Goal: Information Seeking & Learning: Compare options

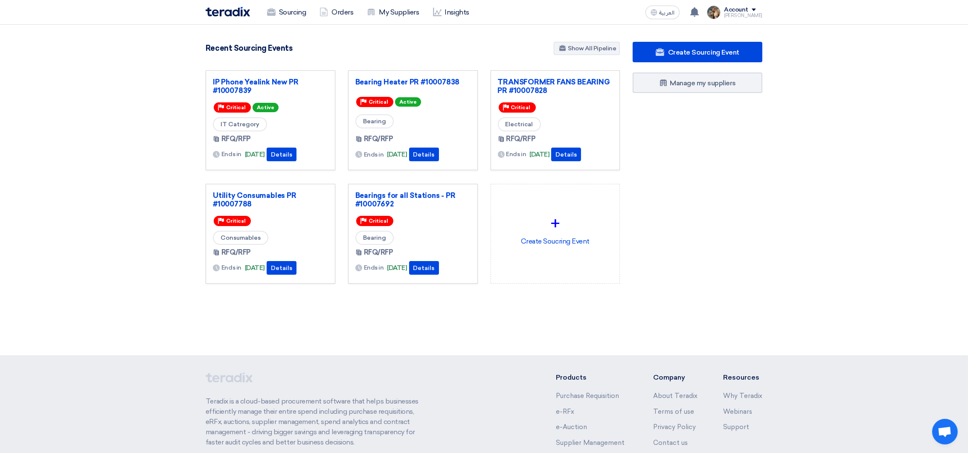
click at [175, 111] on section "3085 RFx remaining 9 Auctions remaining Create Sourcing Event" at bounding box center [484, 183] width 968 height 317
click at [717, 241] on div "Create Sourcing Event Manage my suppliers" at bounding box center [697, 180] width 142 height 276
click at [291, 24] on nav "Sourcing Orders My Suppliers Insights العربية ع You have a new offer for 'TRANS…" at bounding box center [484, 12] width 968 height 25
click at [288, 16] on link "Sourcing" at bounding box center [286, 12] width 52 height 19
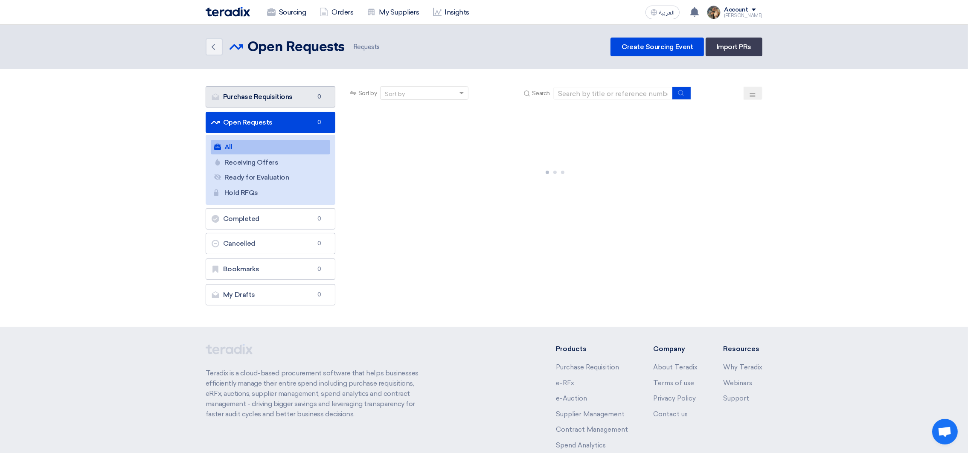
click at [237, 99] on link "Purchase Requisitions Purchase Requisitions 0" at bounding box center [271, 96] width 130 height 21
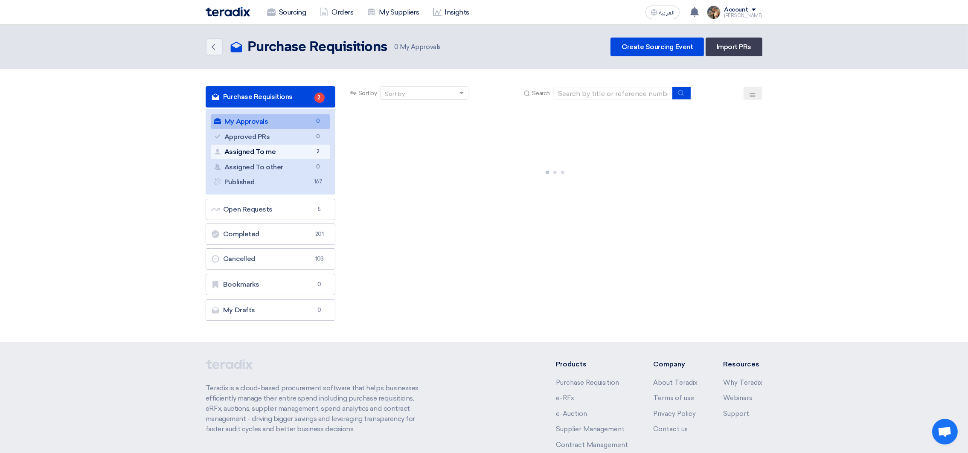
click at [256, 154] on link "Assigned To me Assigned To me 2" at bounding box center [270, 152] width 119 height 15
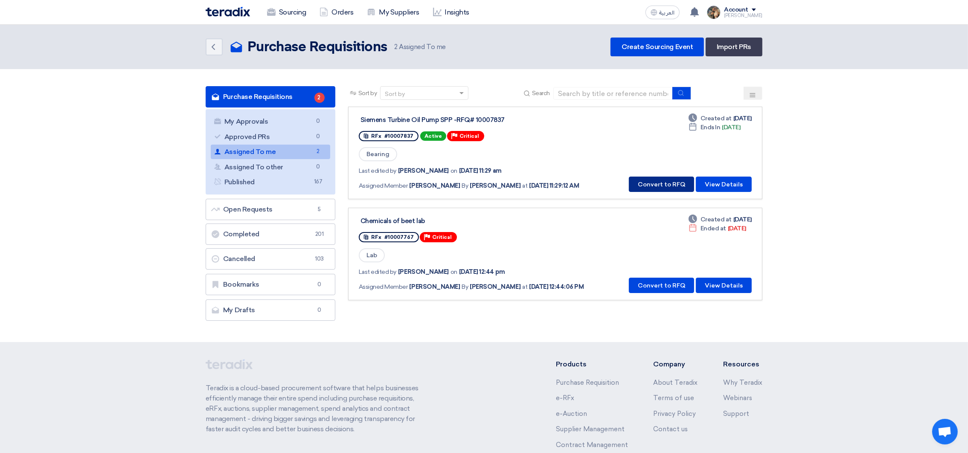
click at [649, 183] on button "Convert to RFQ" at bounding box center [661, 184] width 65 height 15
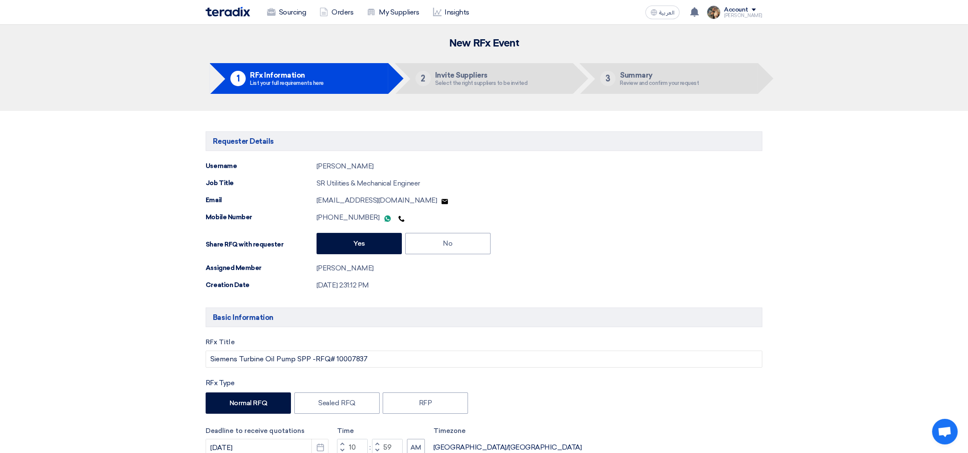
click at [226, 11] on img at bounding box center [228, 12] width 44 height 10
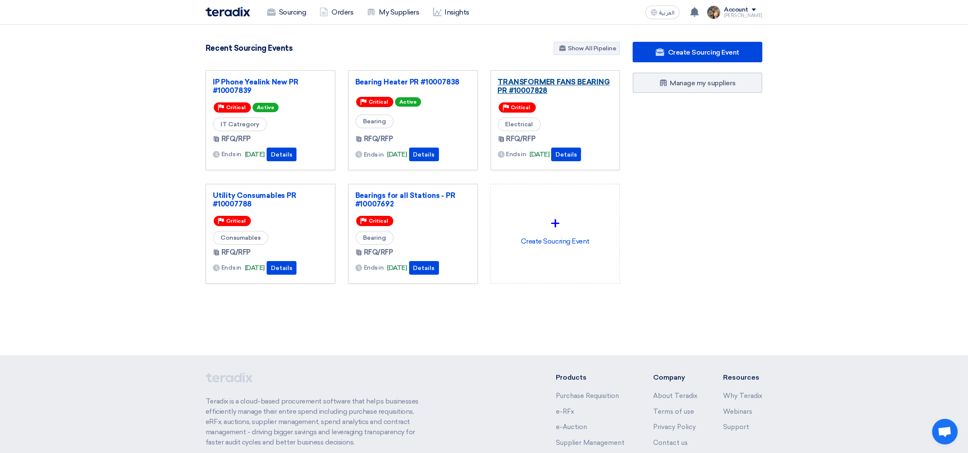
click at [566, 83] on link "TRANSFORMER FANS BEARING PR #10007828" at bounding box center [555, 86] width 115 height 17
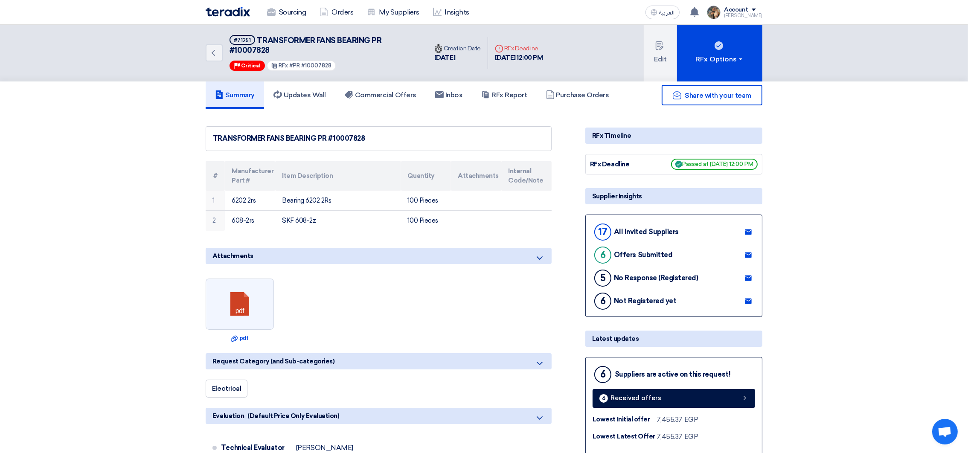
click at [252, 51] on span "TRANSFORMER FANS BEARING PR #10007828" at bounding box center [305, 45] width 152 height 19
copy span "10007828"
click at [403, 104] on link "Commercial Offers" at bounding box center [380, 94] width 90 height 27
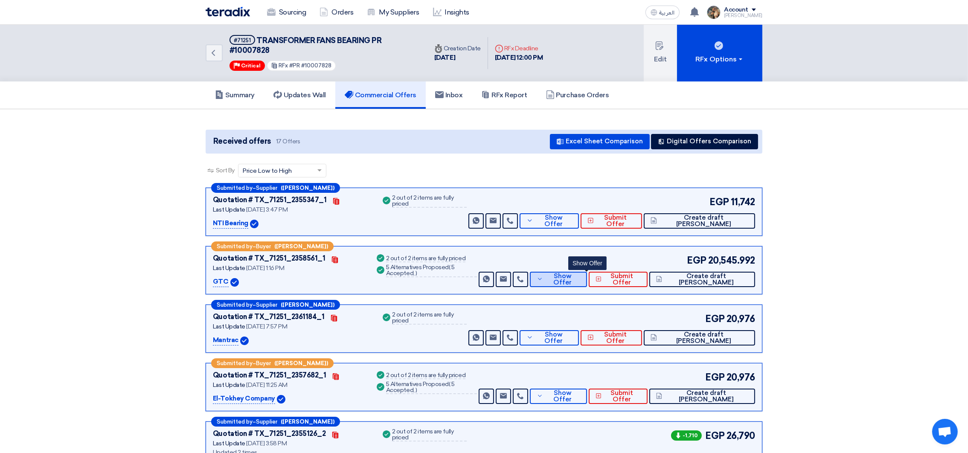
click at [580, 275] on span "Show Offer" at bounding box center [562, 279] width 35 height 13
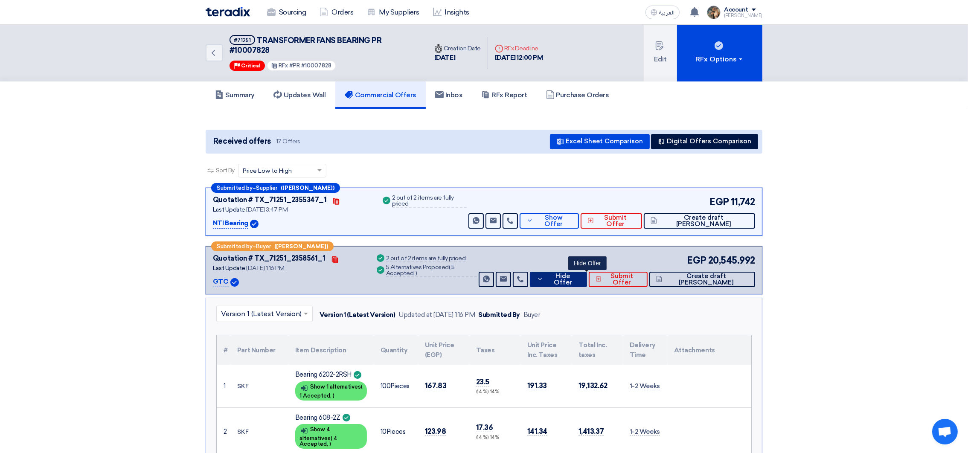
click at [580, 275] on span "Hide Offer" at bounding box center [563, 279] width 35 height 13
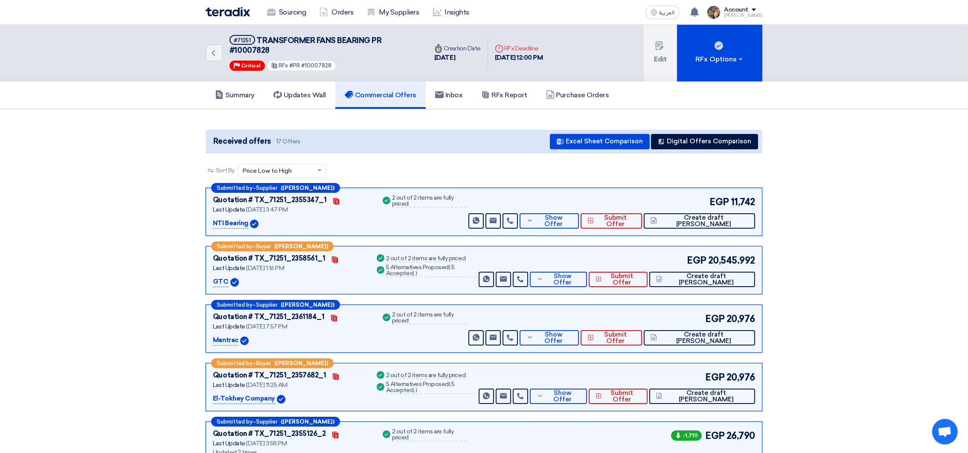
click at [475, 164] on div "Sort By Sort by × Price Low to High ×" at bounding box center [484, 176] width 557 height 24
click at [738, 137] on button "Digital Offers Comparison" at bounding box center [704, 141] width 107 height 15
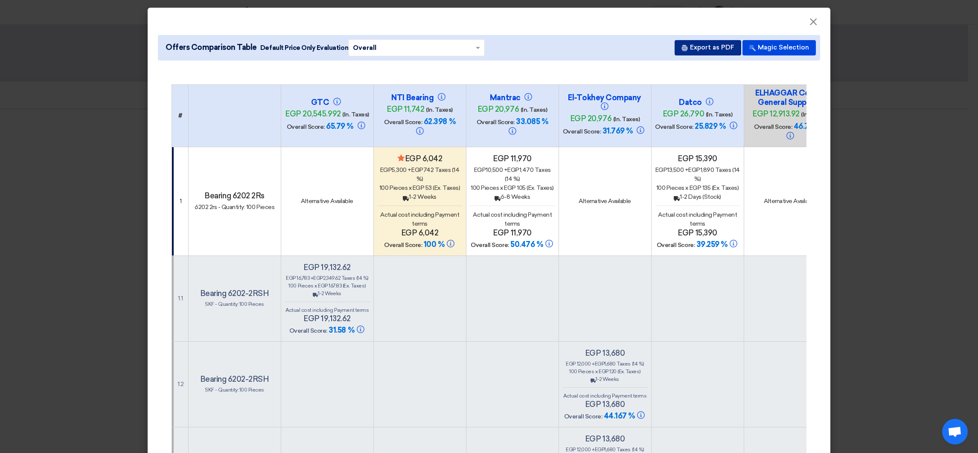
click at [697, 47] on button "Export as PDF" at bounding box center [707, 47] width 67 height 15
click at [719, 48] on button "Export as PDF" at bounding box center [707, 47] width 67 height 15
click at [809, 21] on span "×" at bounding box center [813, 23] width 9 height 17
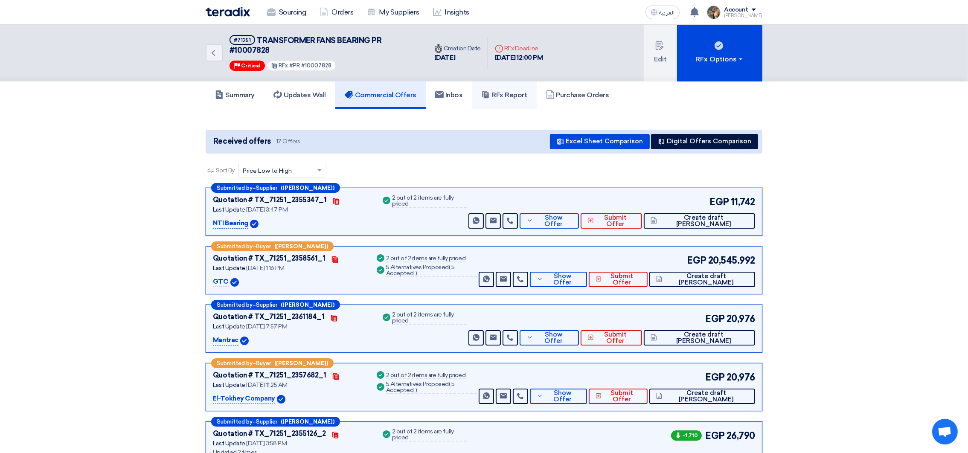
click at [526, 98] on h5 "RFx Report" at bounding box center [504, 95] width 46 height 9
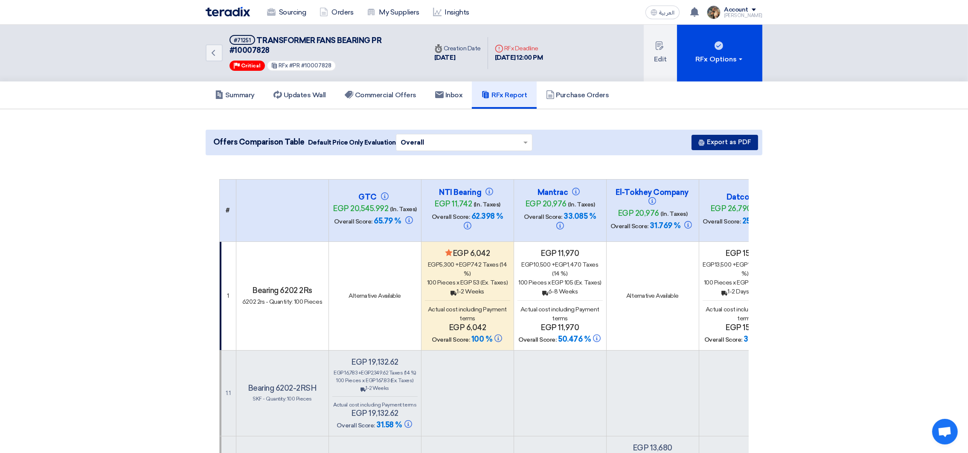
click at [709, 140] on button "Export as PDF" at bounding box center [724, 142] width 67 height 15
click at [739, 142] on button "Export as PDF" at bounding box center [724, 142] width 67 height 15
click at [744, 137] on button "Export as PDF" at bounding box center [724, 142] width 67 height 15
click at [733, 139] on button "Export as PDF" at bounding box center [724, 142] width 67 height 15
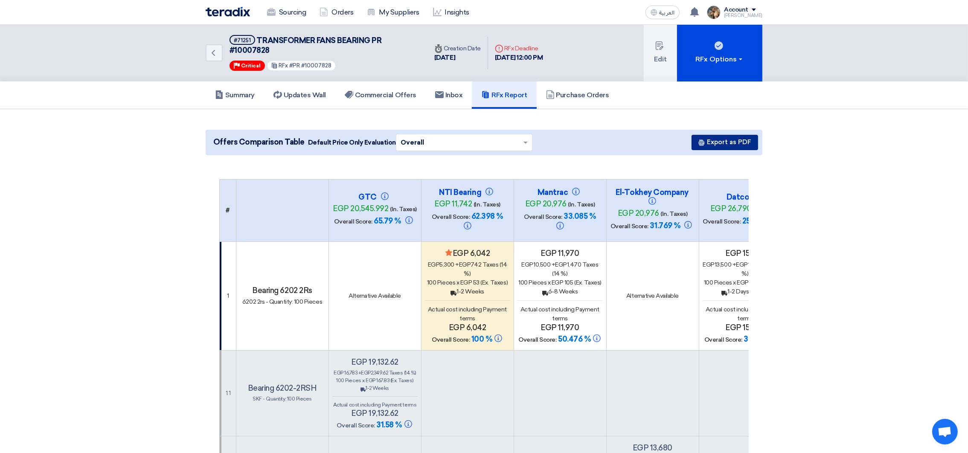
click at [725, 144] on button "Export as PDF" at bounding box center [724, 142] width 67 height 15
click at [395, 98] on h5 "Commercial Offers" at bounding box center [381, 95] width 72 height 9
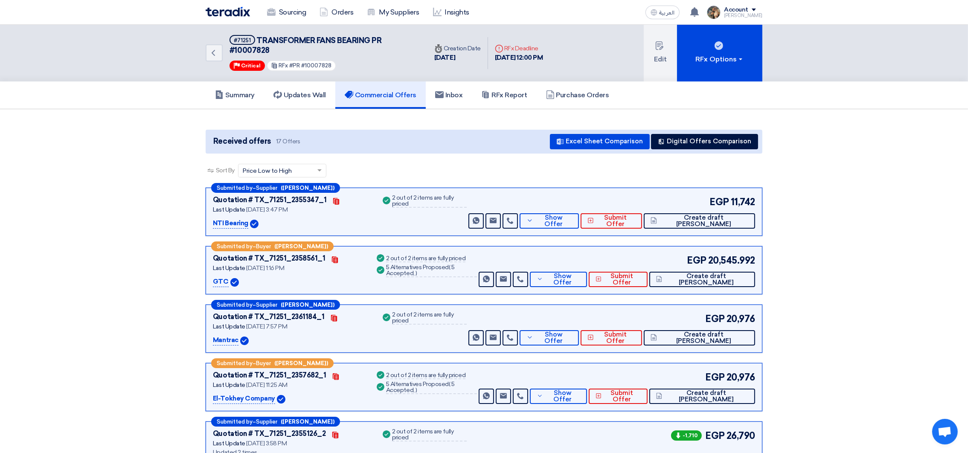
click at [229, 221] on p "NTI Bearing" at bounding box center [230, 223] width 35 height 10
copy div "NTI Bearing"
click at [579, 226] on button "Show Offer" at bounding box center [549, 220] width 59 height 15
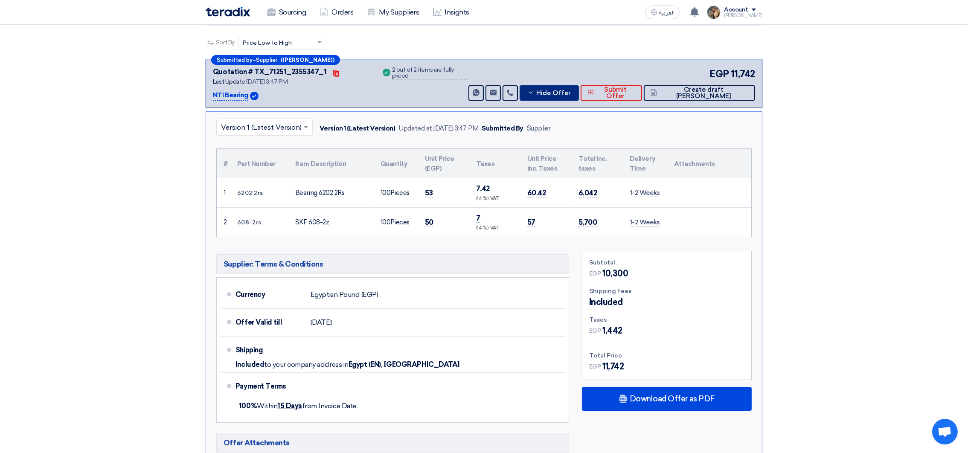
scroll to position [320, 0]
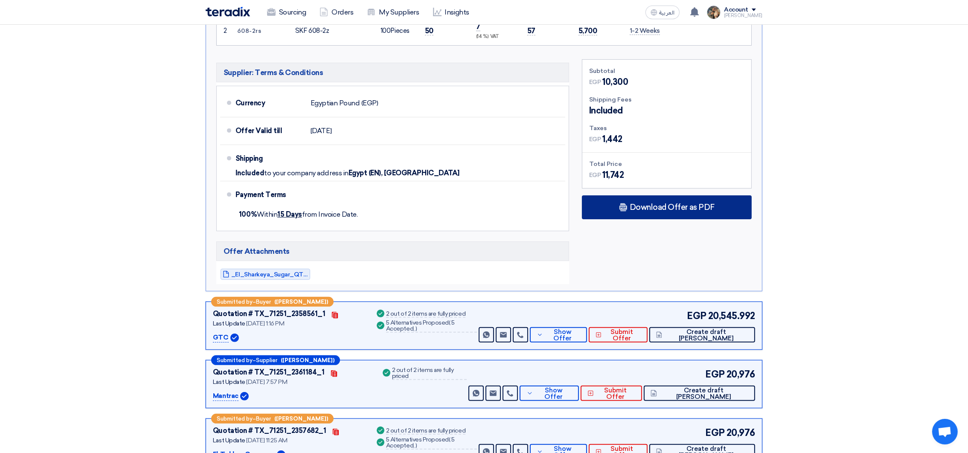
click at [636, 216] on div "Download Offer as PDF" at bounding box center [667, 207] width 170 height 24
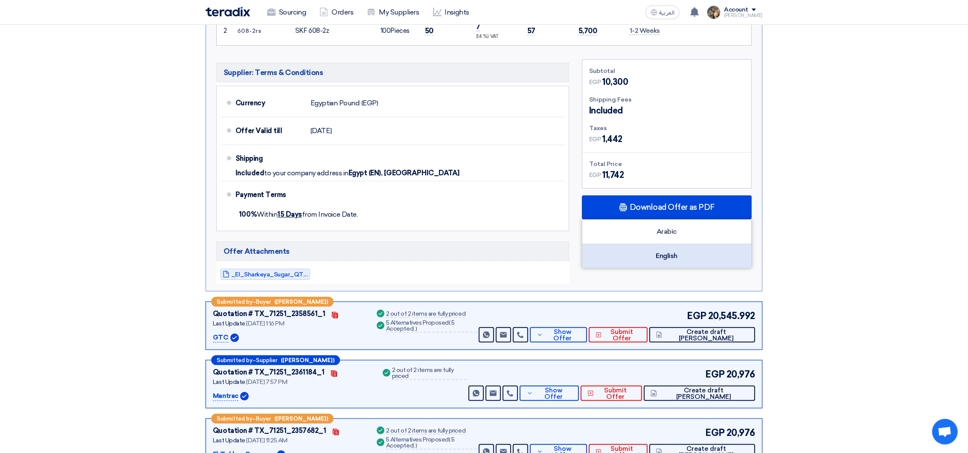
click at [659, 252] on div "English" at bounding box center [666, 256] width 169 height 24
click at [677, 250] on div "English" at bounding box center [666, 256] width 169 height 24
click at [673, 252] on div "English" at bounding box center [666, 256] width 169 height 24
click at [678, 258] on div "English" at bounding box center [666, 256] width 169 height 24
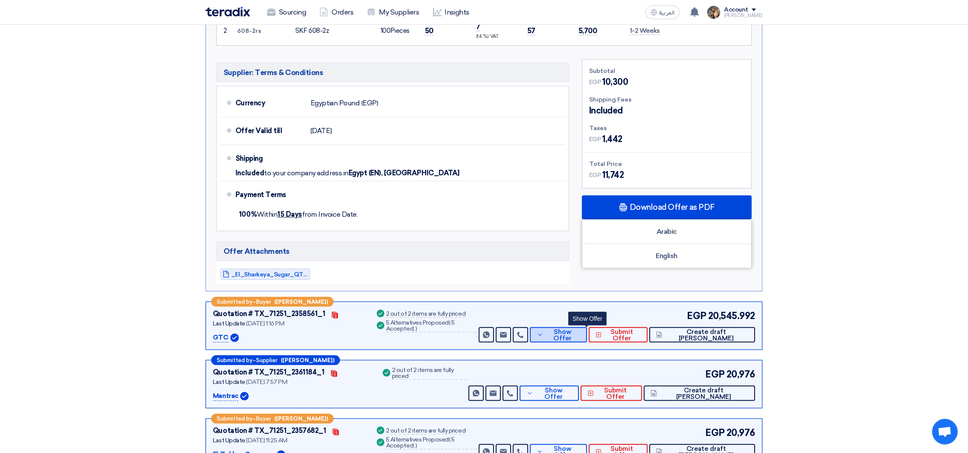
click at [587, 339] on button "Show Offer" at bounding box center [558, 334] width 57 height 15
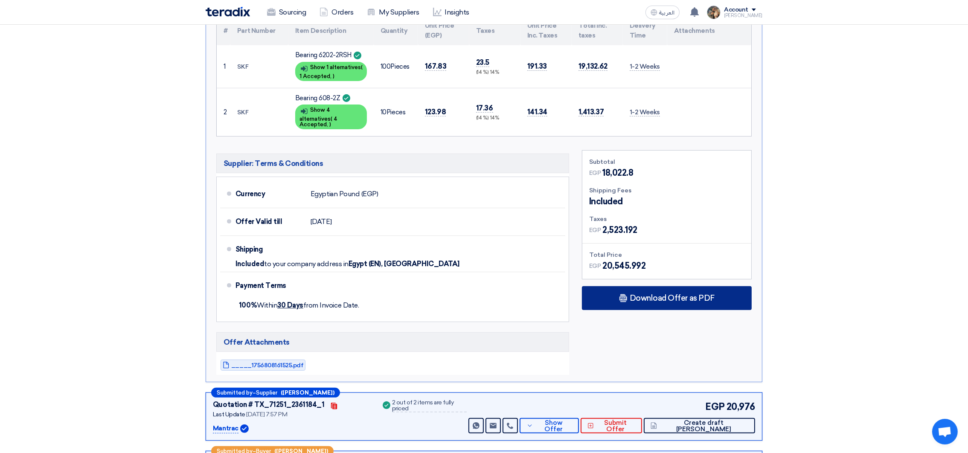
click at [644, 299] on div "Download Offer as PDF" at bounding box center [667, 298] width 170 height 24
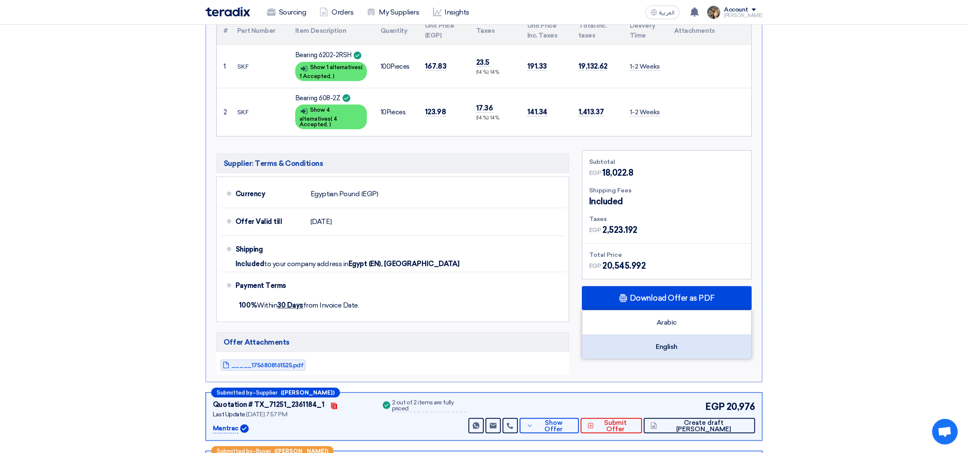
click at [659, 340] on div "English" at bounding box center [666, 347] width 169 height 24
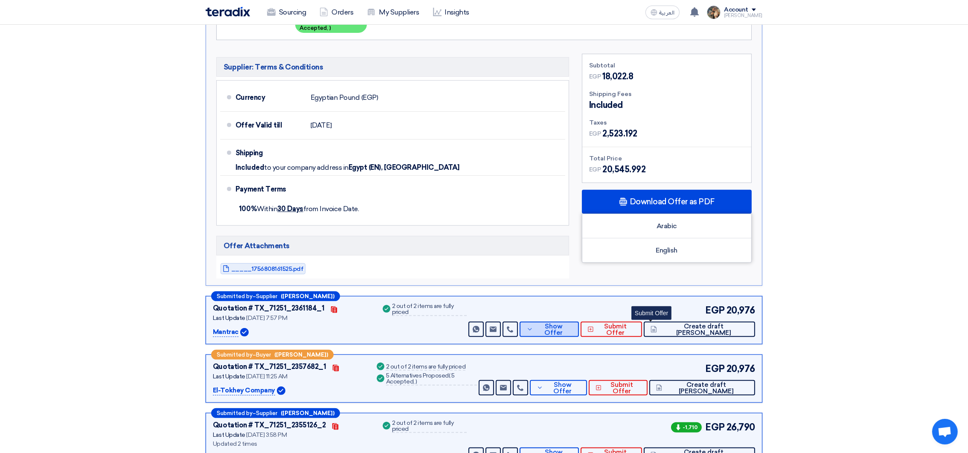
scroll to position [448, 0]
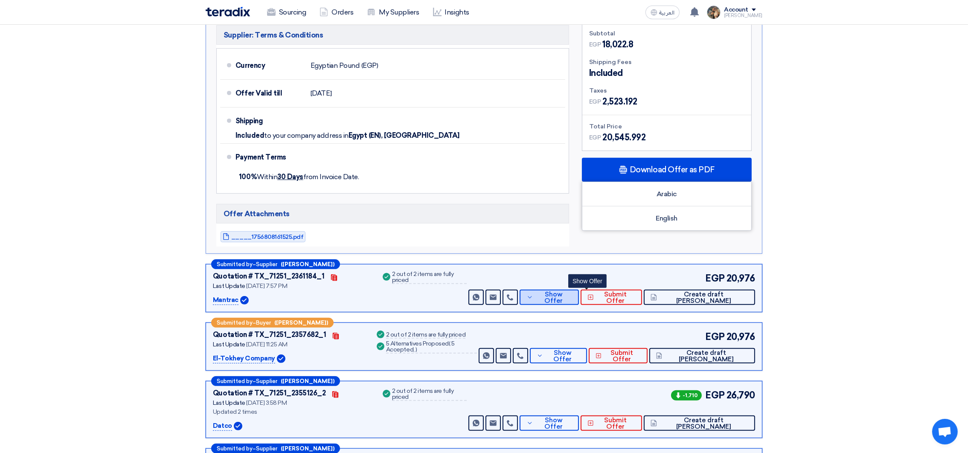
click at [579, 290] on button "Show Offer" at bounding box center [549, 297] width 59 height 15
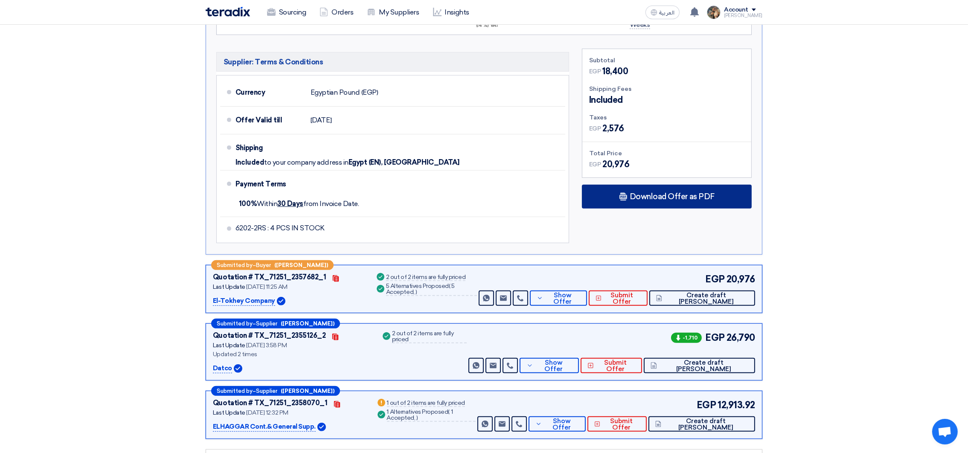
click at [629, 201] on div "Download Offer as PDF" at bounding box center [667, 197] width 170 height 24
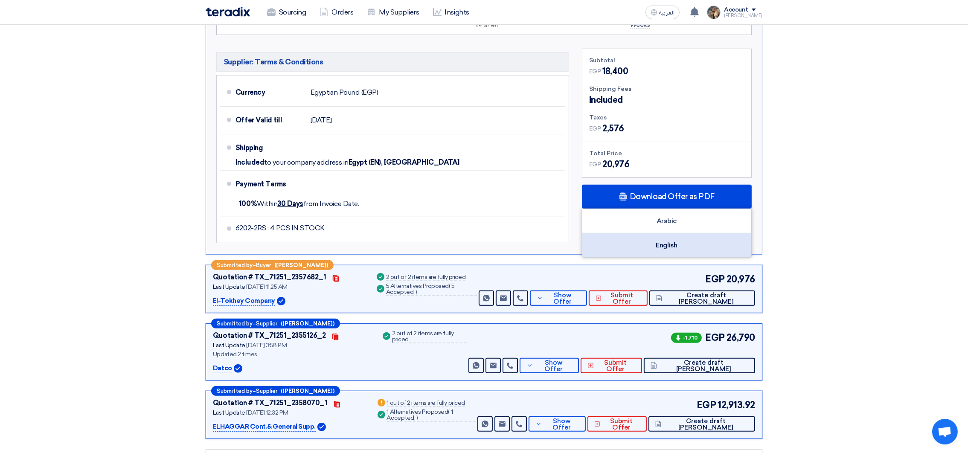
click at [649, 241] on div "English" at bounding box center [666, 245] width 169 height 24
click at [645, 241] on div "English" at bounding box center [666, 245] width 169 height 24
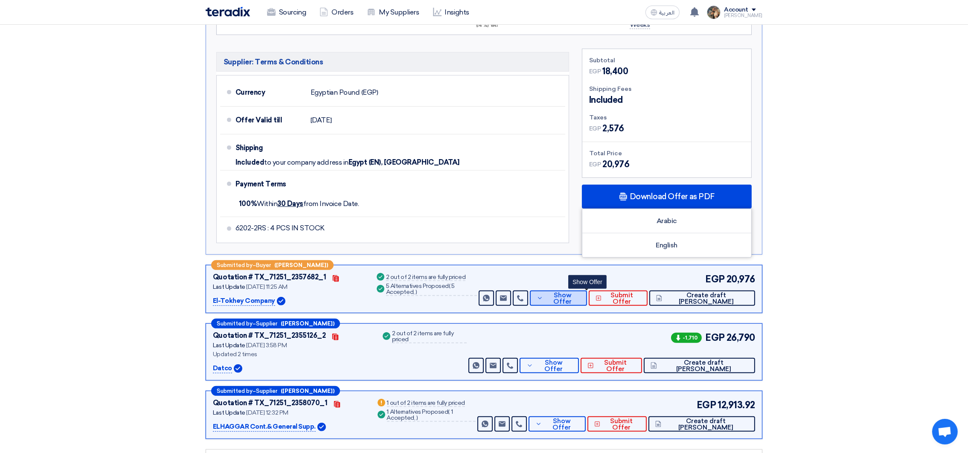
click at [580, 299] on span "Show Offer" at bounding box center [562, 298] width 35 height 13
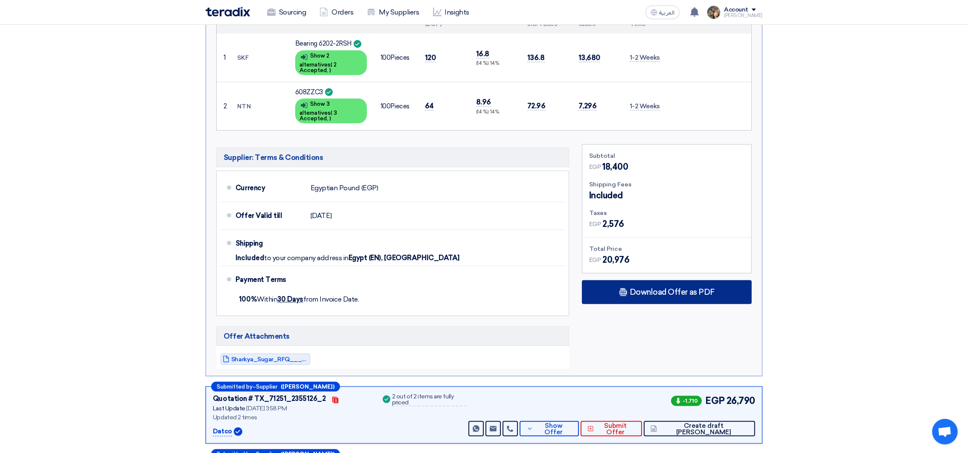
click at [658, 288] on span "Download Offer as PDF" at bounding box center [672, 292] width 85 height 8
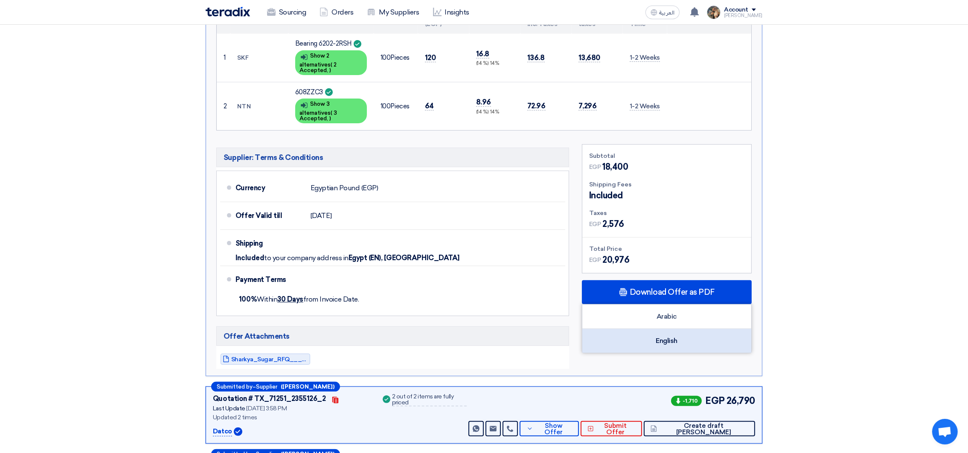
click at [684, 337] on div "English" at bounding box center [666, 341] width 169 height 24
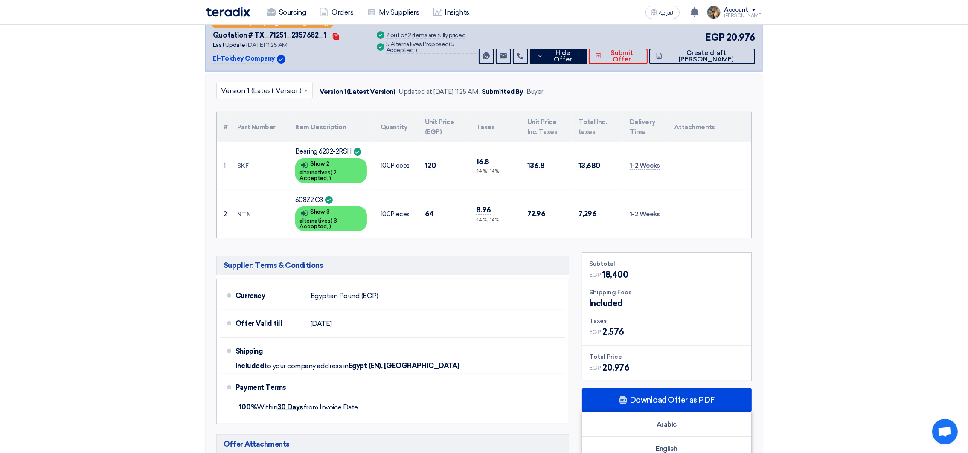
scroll to position [256, 0]
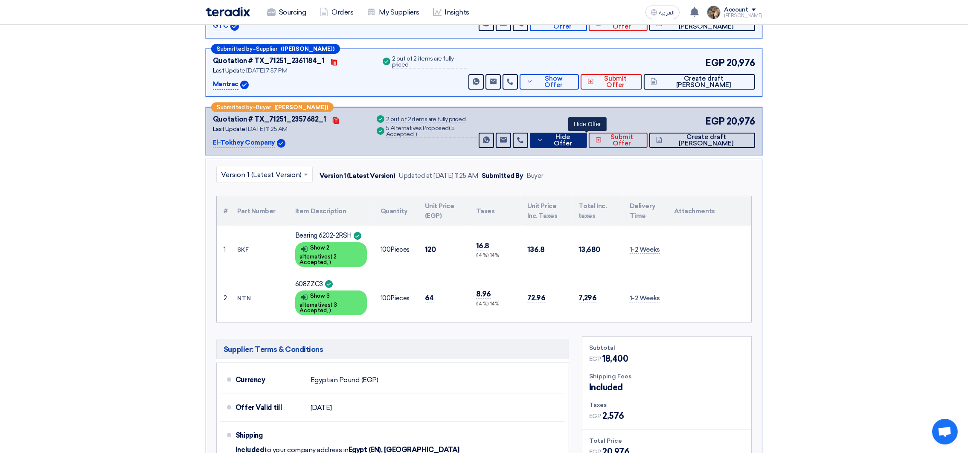
click at [580, 139] on span "Hide Offer" at bounding box center [563, 140] width 35 height 13
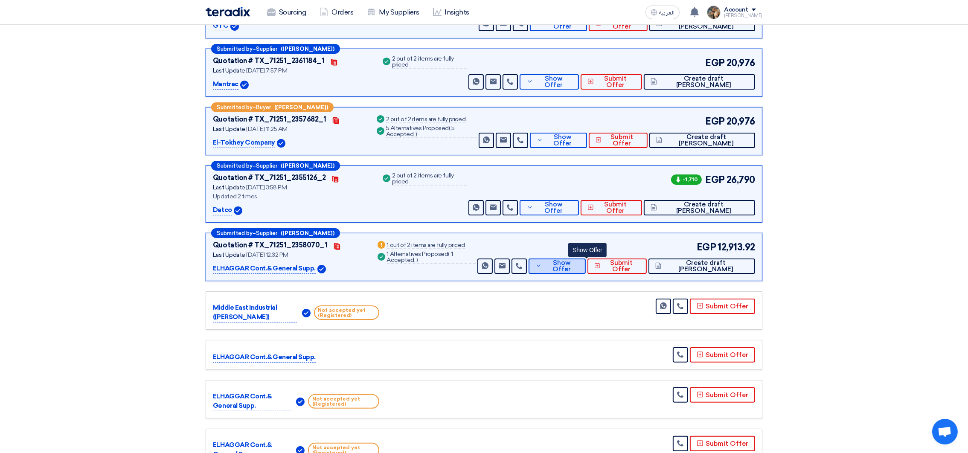
click at [579, 270] on button "Show Offer" at bounding box center [557, 266] width 57 height 15
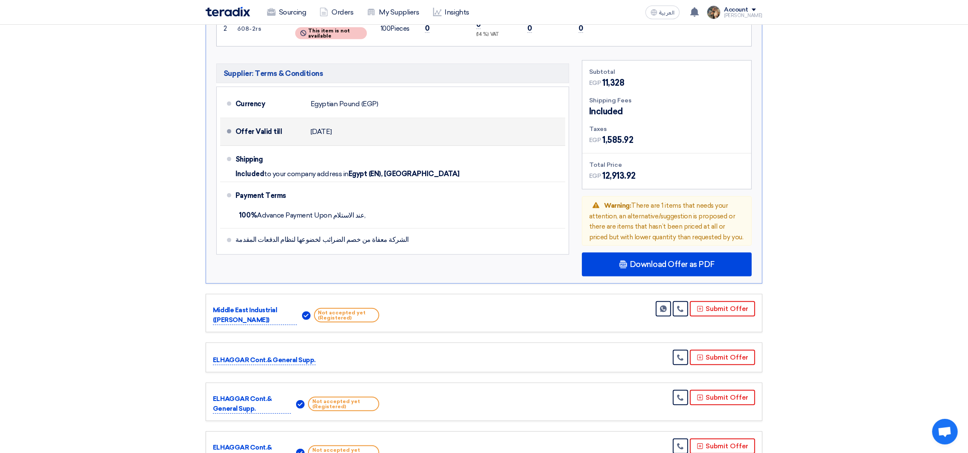
scroll to position [575, 0]
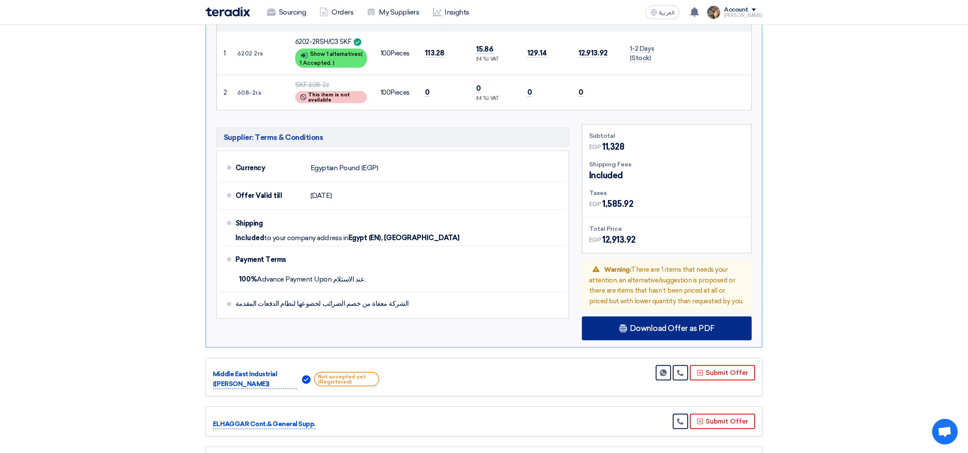
click at [633, 332] on div "Download Offer as PDF" at bounding box center [667, 329] width 170 height 24
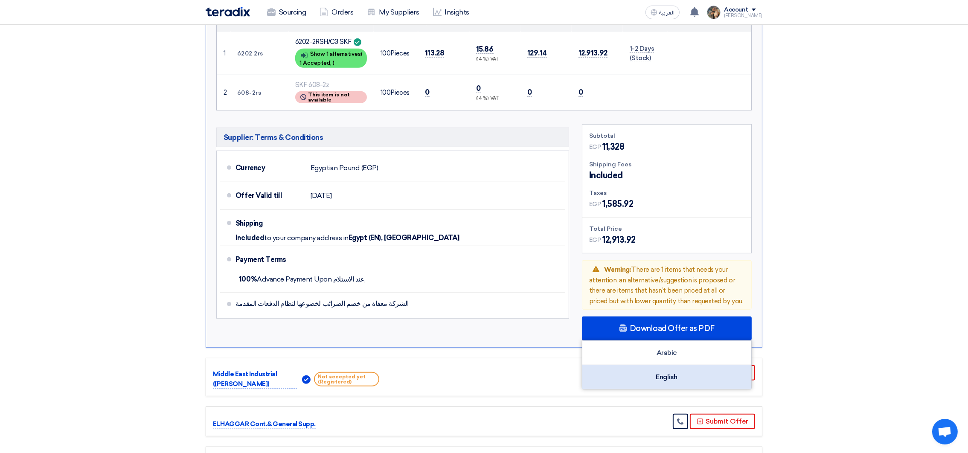
click at [659, 377] on div "English" at bounding box center [666, 377] width 169 height 24
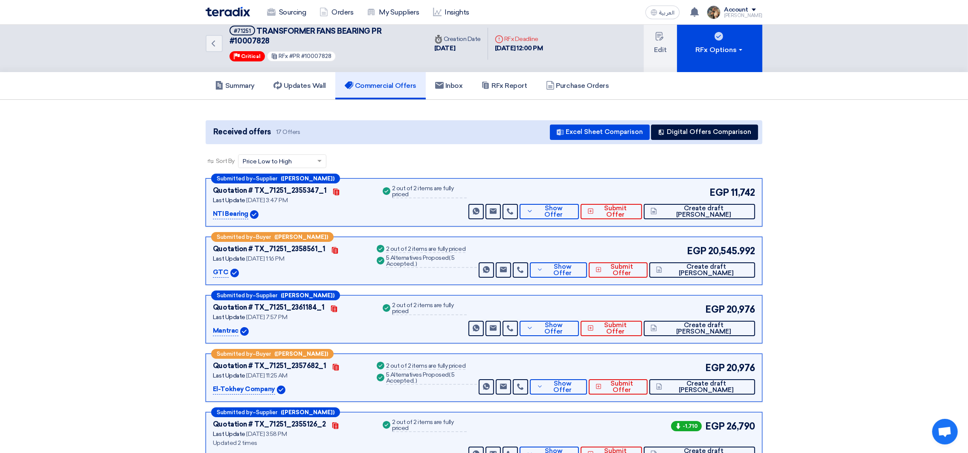
scroll to position [0, 0]
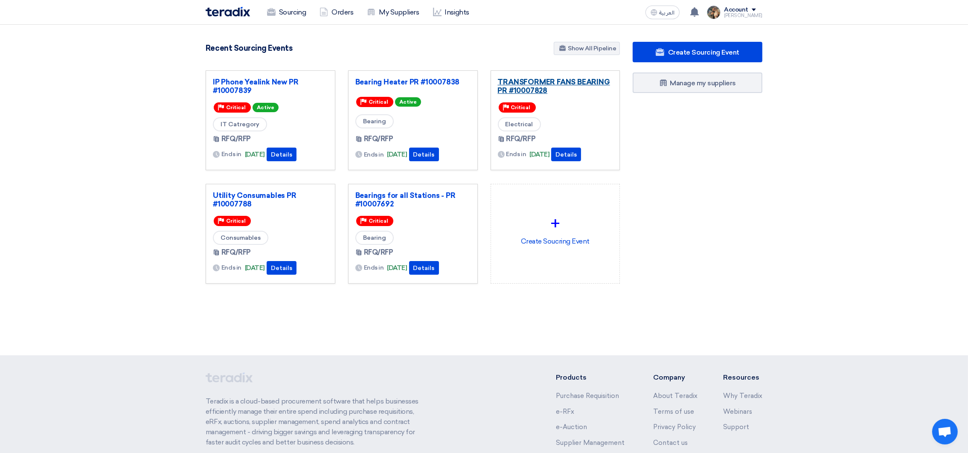
click at [517, 91] on link "TRANSFORMER FANS BEARING PR #10007828" at bounding box center [555, 86] width 115 height 17
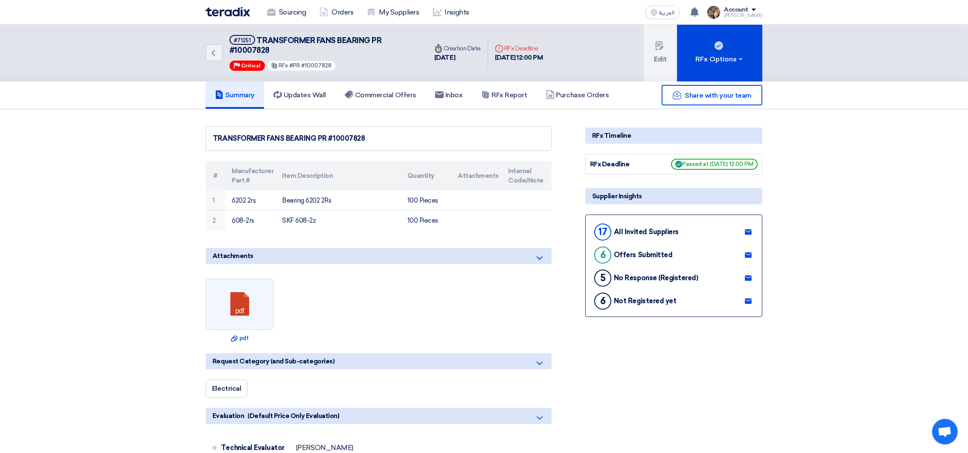
click at [265, 37] on span "TRANSFORMER FANS BEARING PR #10007828" at bounding box center [305, 45] width 152 height 19
drag, startPoint x: 265, startPoint y: 37, endPoint x: 272, endPoint y: 48, distance: 13.0
click at [272, 48] on h5 "#71251 TRANSFORMER FANS BEARING PR #10007828" at bounding box center [323, 45] width 188 height 21
copy div "TRANSFORMER FANS BEARING PR #10007828"
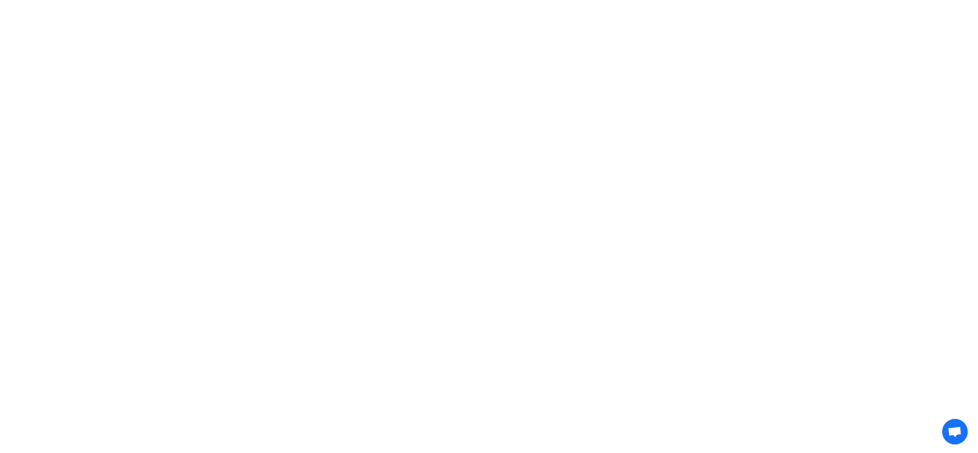
click at [191, 25] on html at bounding box center [489, 12] width 978 height 25
click at [620, 25] on html at bounding box center [489, 12] width 978 height 25
click at [805, 25] on html at bounding box center [489, 12] width 978 height 25
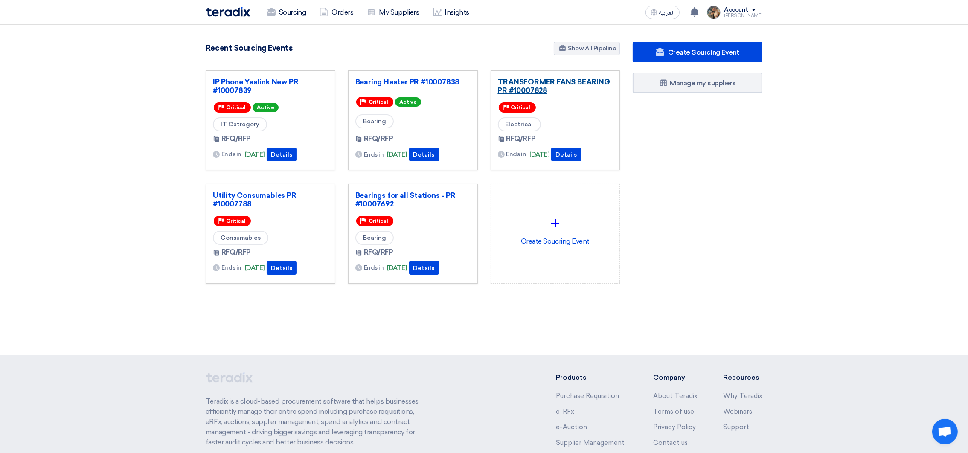
click at [524, 85] on link "TRANSFORMER FANS BEARING PR #10007828" at bounding box center [555, 86] width 115 height 17
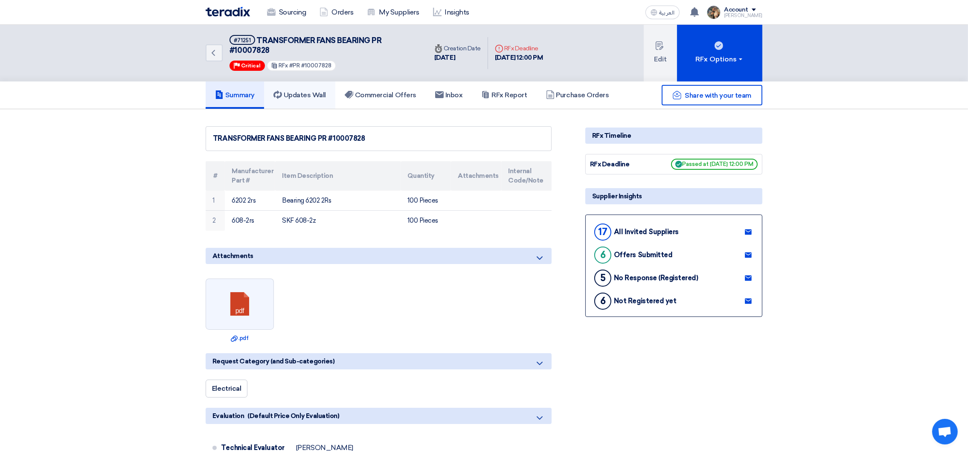
click at [335, 93] on link "Updates Wall" at bounding box center [299, 94] width 71 height 27
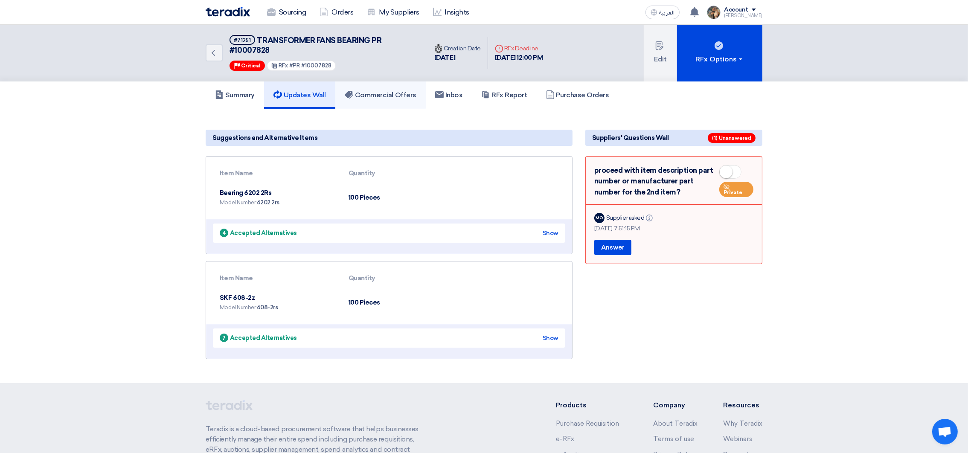
click at [360, 93] on h5 "Commercial Offers" at bounding box center [381, 95] width 72 height 9
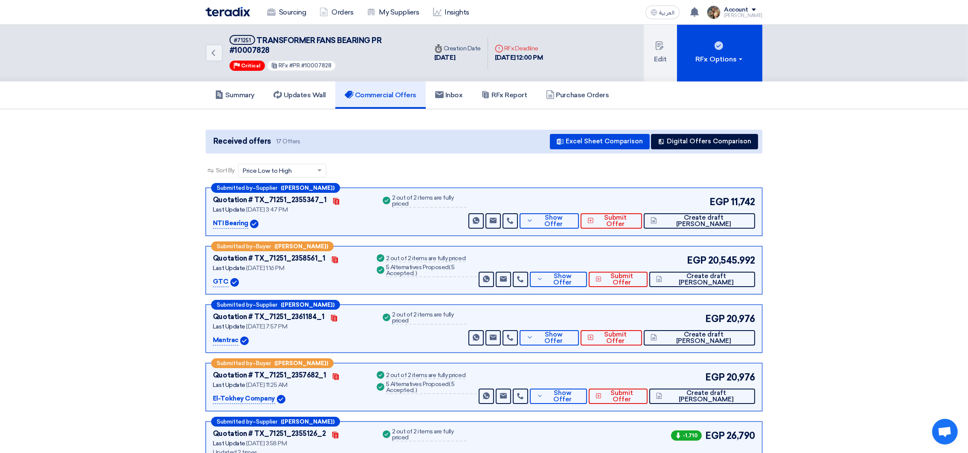
click at [228, 219] on p "NTI Bearing" at bounding box center [230, 223] width 35 height 10
click at [228, 218] on p "NTI Bearing" at bounding box center [230, 223] width 35 height 10
copy div "NTI Bearing"
click at [579, 224] on button "Show Offer" at bounding box center [549, 220] width 59 height 15
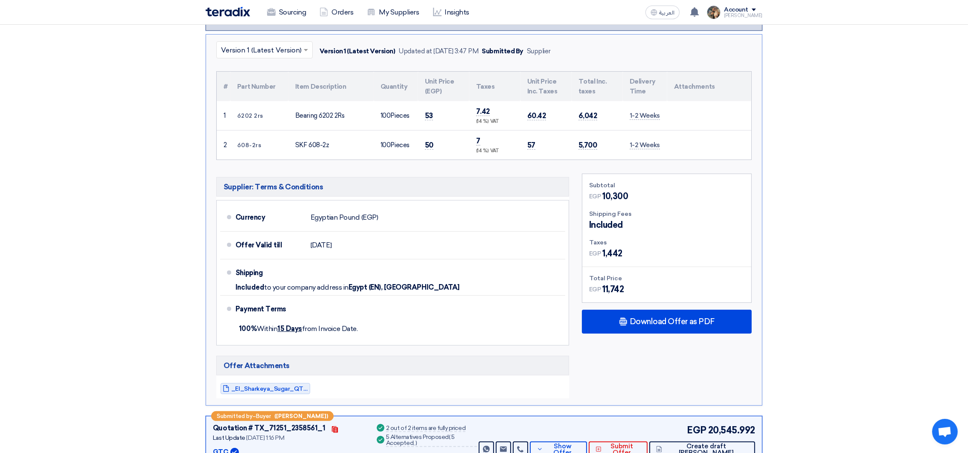
scroll to position [256, 0]
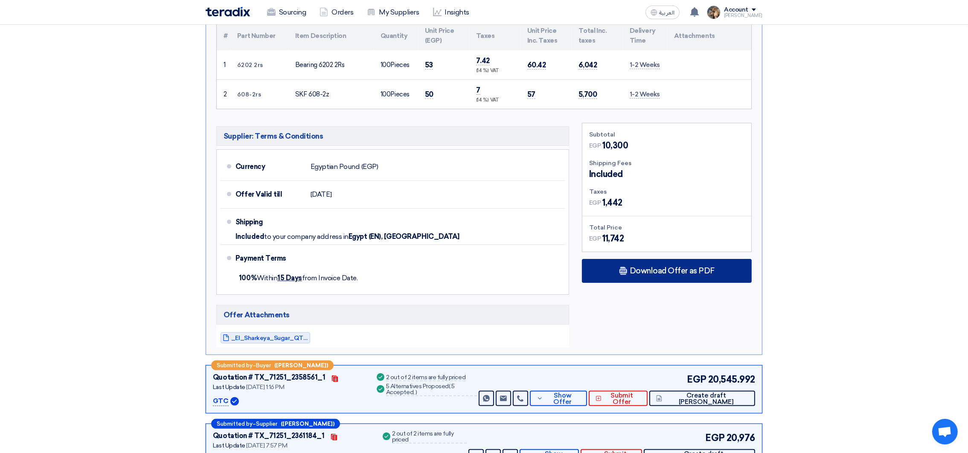
click at [635, 267] on span "Download Offer as PDF" at bounding box center [672, 271] width 85 height 8
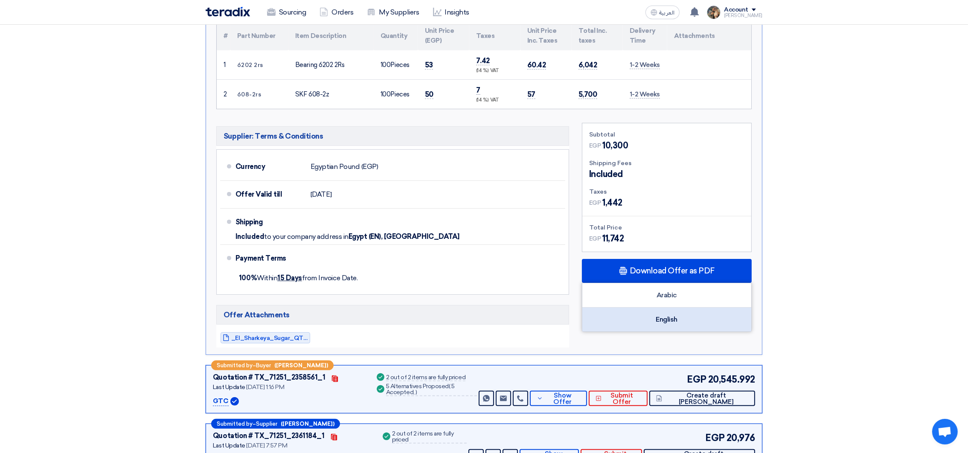
click at [645, 319] on div "English" at bounding box center [666, 320] width 169 height 24
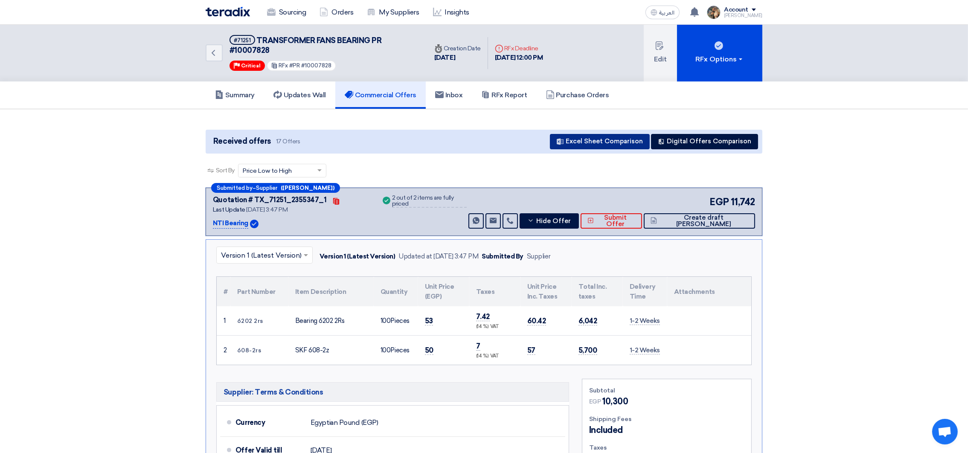
click at [623, 144] on button "Excel Sheet Comparison" at bounding box center [600, 141] width 100 height 15
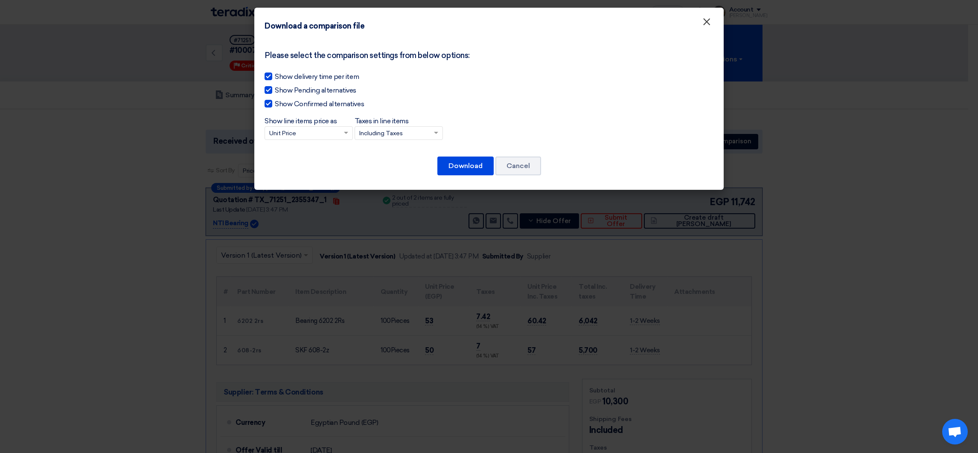
click at [702, 22] on span "×" at bounding box center [706, 23] width 9 height 17
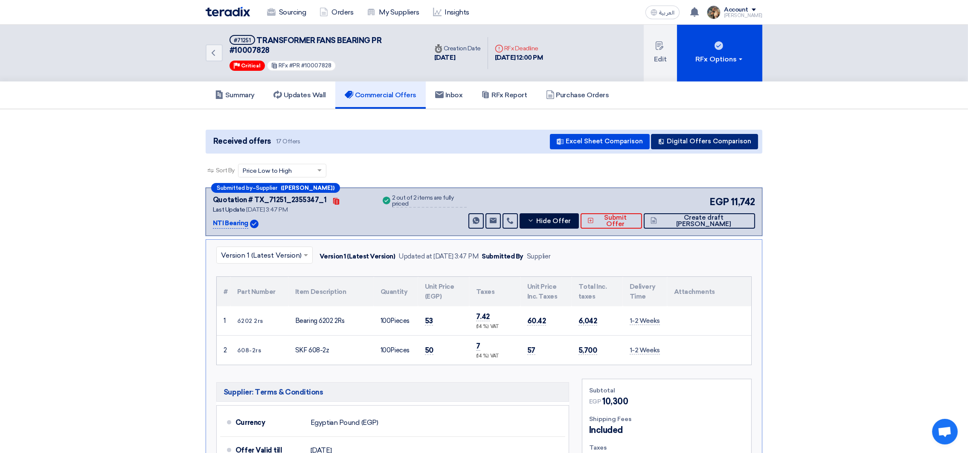
click at [716, 139] on button "Digital Offers Comparison" at bounding box center [704, 141] width 107 height 15
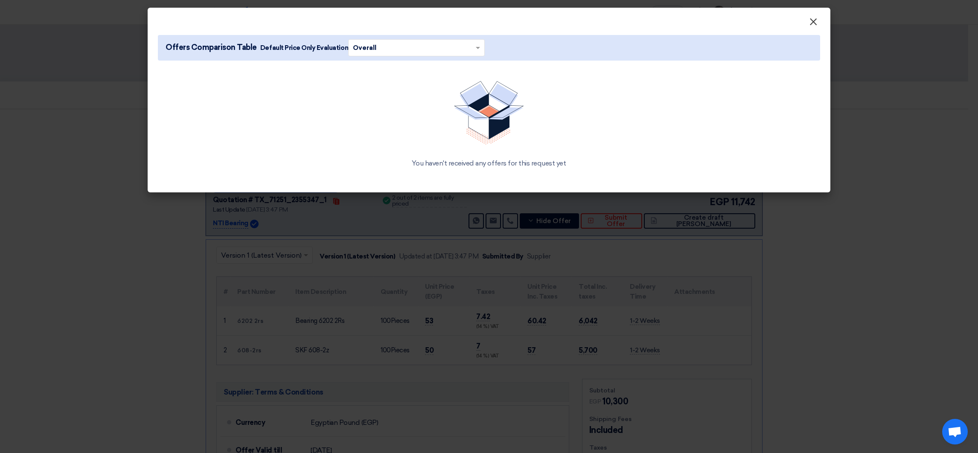
click at [812, 17] on span "×" at bounding box center [813, 23] width 9 height 17
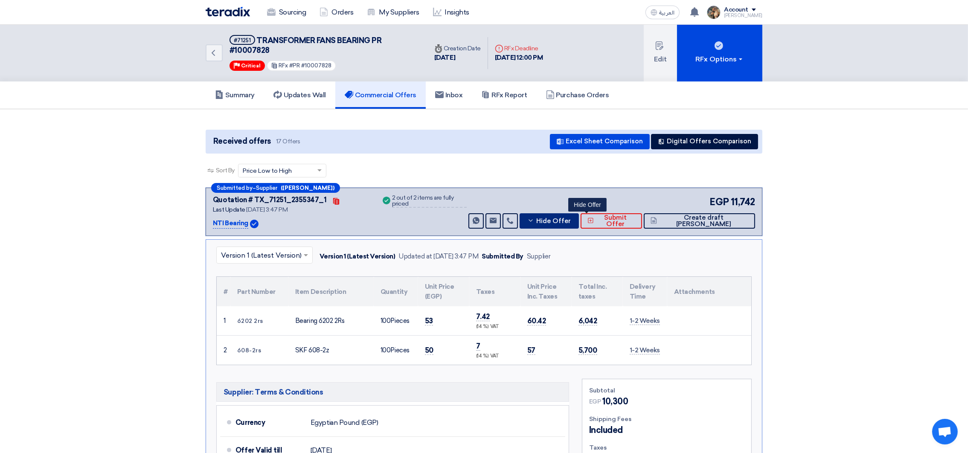
click at [571, 218] on span "Hide Offer" at bounding box center [553, 221] width 35 height 6
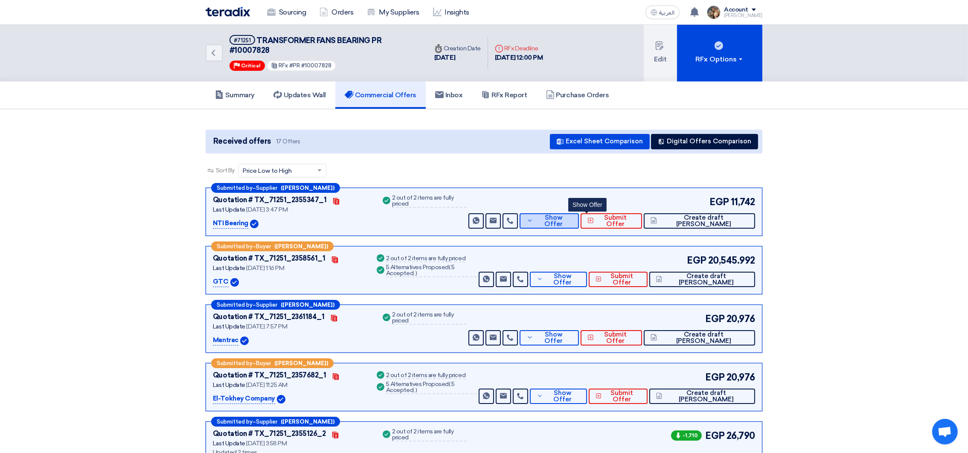
click at [572, 217] on span "Show Offer" at bounding box center [553, 221] width 37 height 13
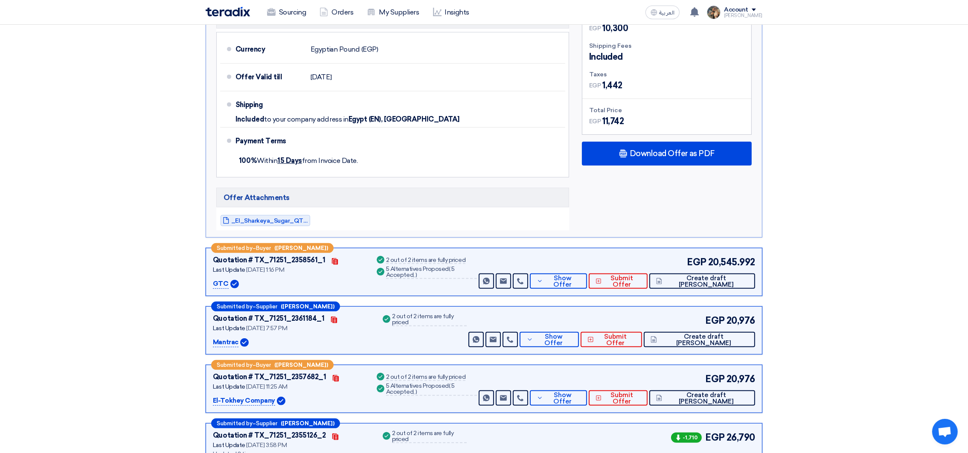
scroll to position [448, 0]
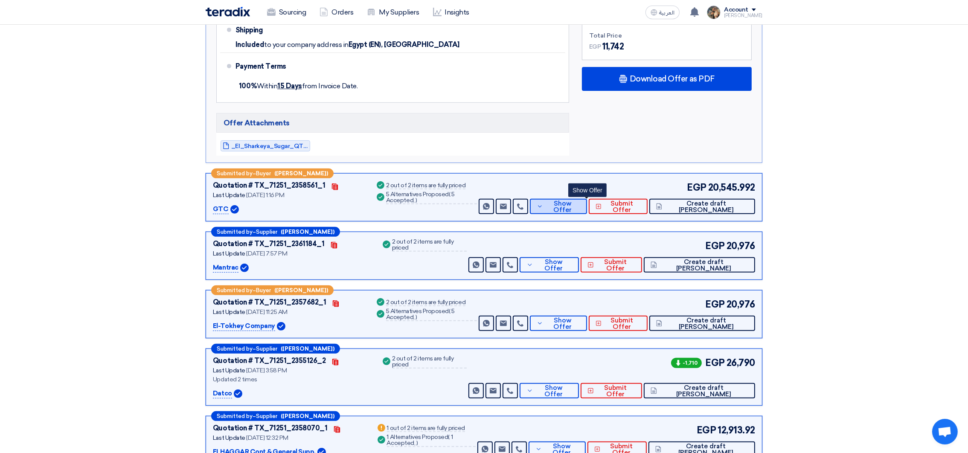
click at [580, 209] on span "Show Offer" at bounding box center [562, 206] width 35 height 13
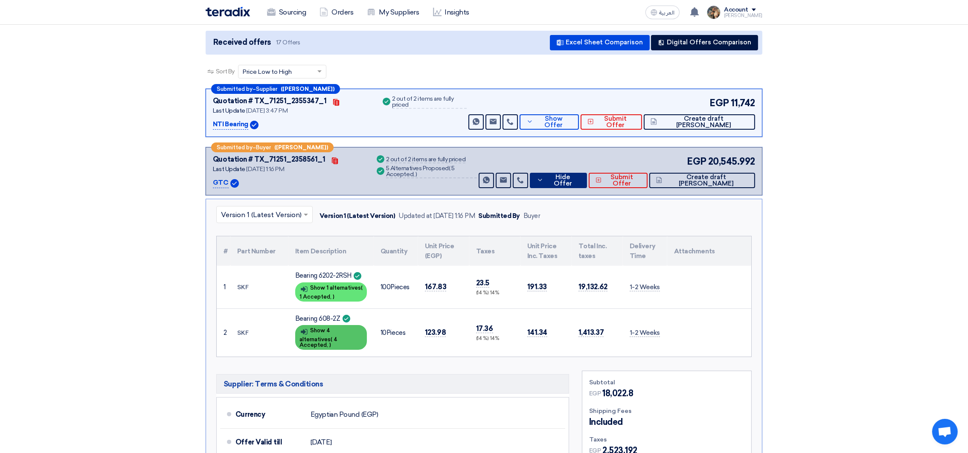
scroll to position [0, 0]
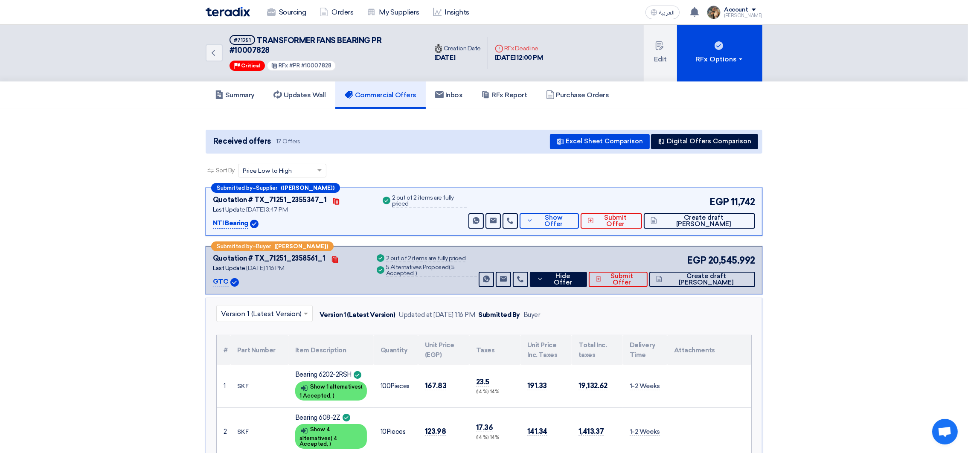
click at [229, 222] on p "NTI Bearing" at bounding box center [230, 223] width 35 height 10
click at [579, 224] on button "Show Offer" at bounding box center [549, 220] width 59 height 15
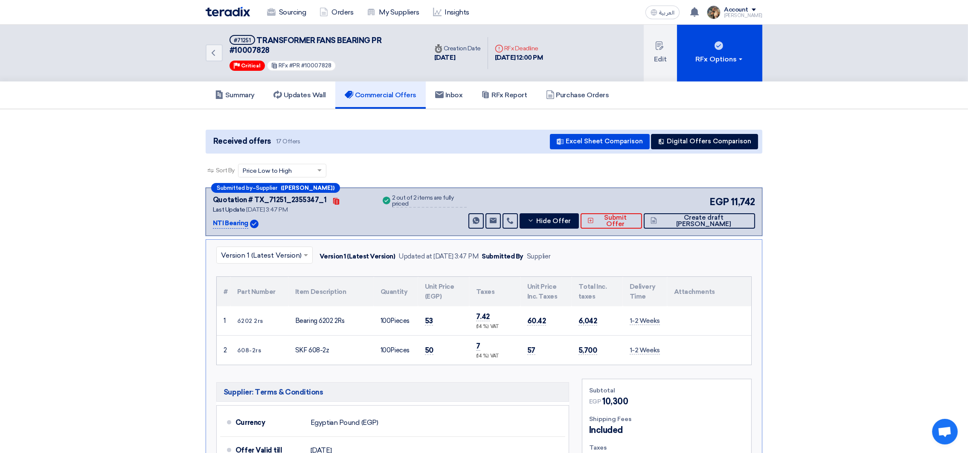
copy div "NTI Bearing"
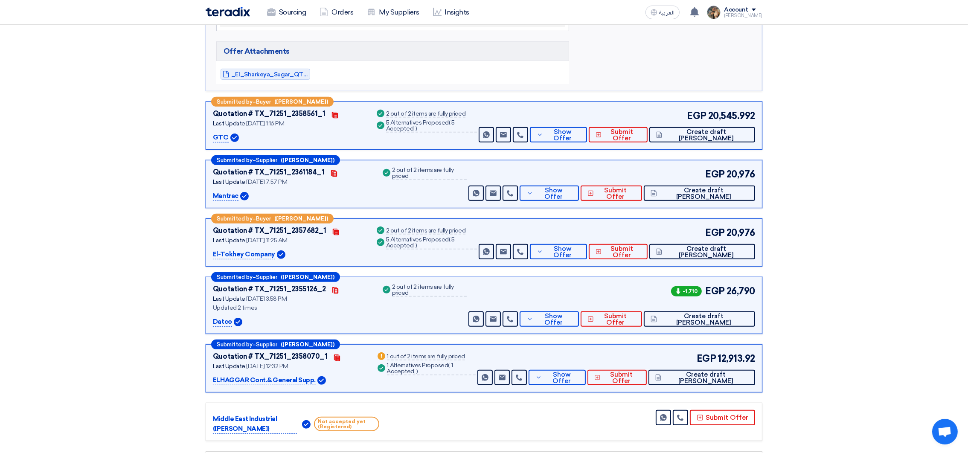
scroll to position [575, 0]
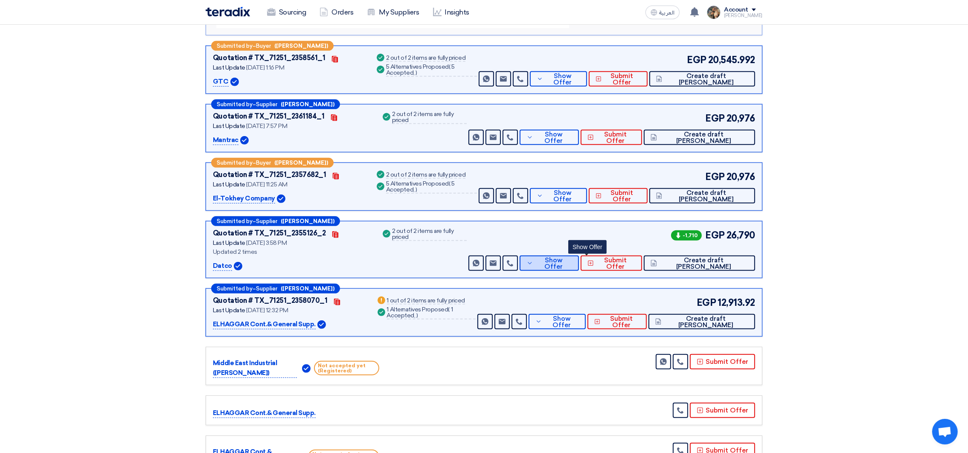
click at [572, 264] on span "Show Offer" at bounding box center [553, 263] width 37 height 13
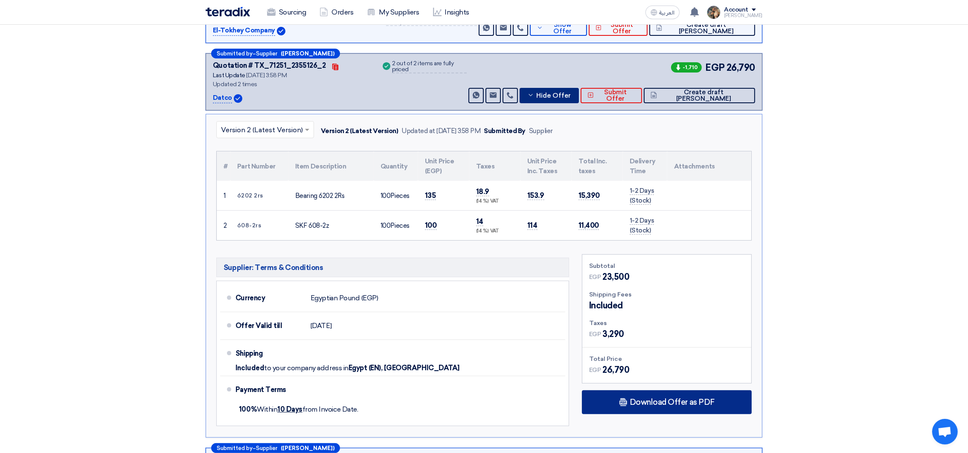
scroll to position [512, 0]
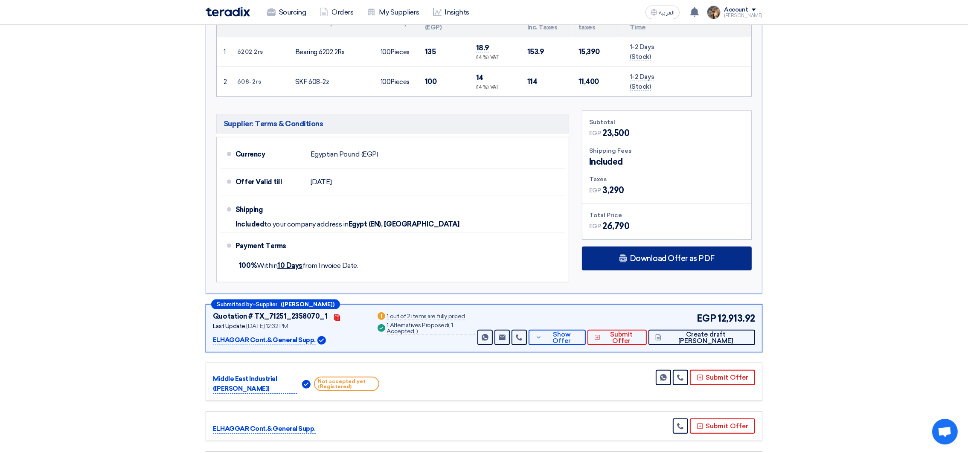
click at [670, 253] on div "Download Offer as PDF" at bounding box center [667, 259] width 170 height 24
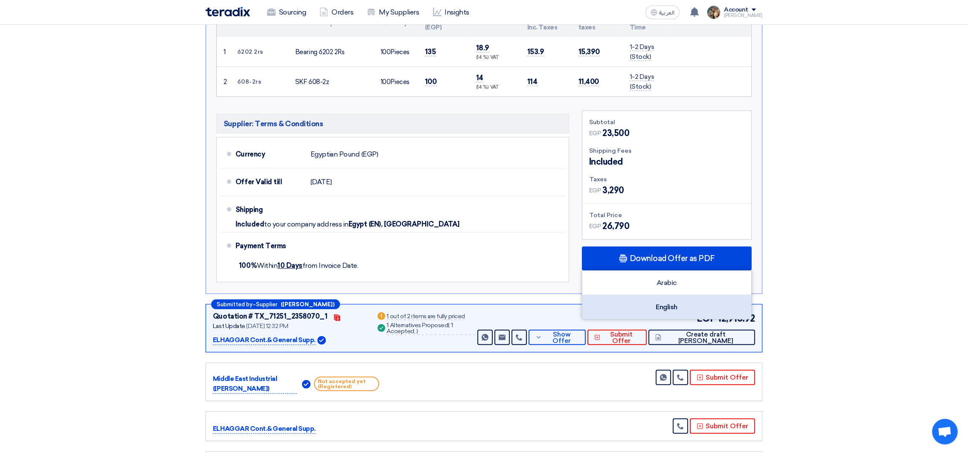
click at [686, 300] on div "English" at bounding box center [666, 307] width 169 height 24
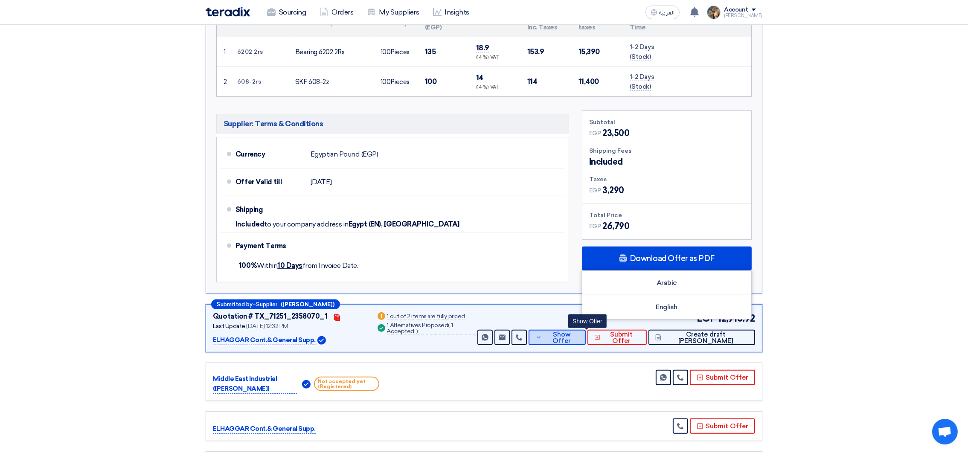
click at [577, 341] on span "Show Offer" at bounding box center [561, 337] width 35 height 13
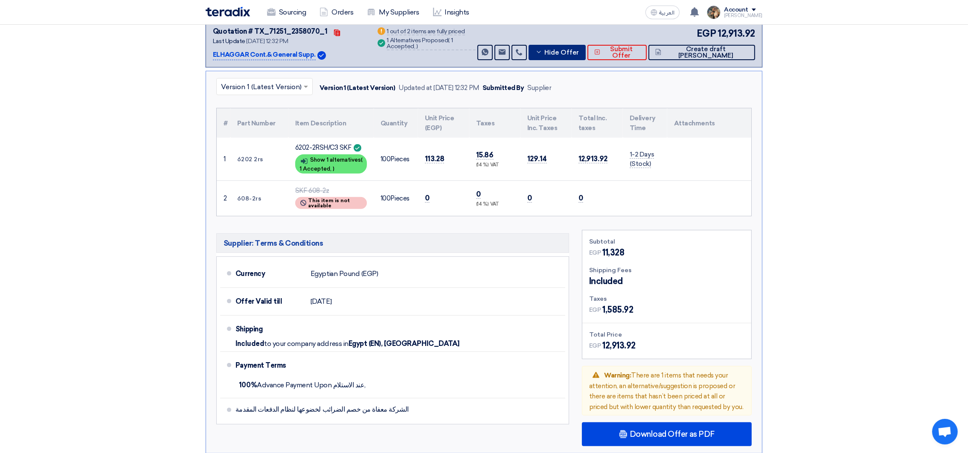
scroll to position [383, 0]
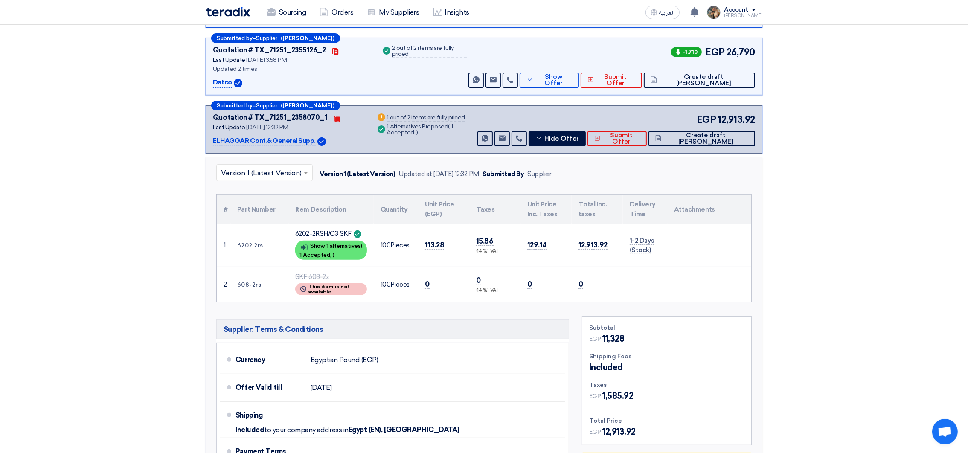
click at [236, 139] on p "ELHAGGAR Cont.& General Supp." at bounding box center [264, 141] width 103 height 10
copy div "ELHAGGAR Cont.& General Supp."
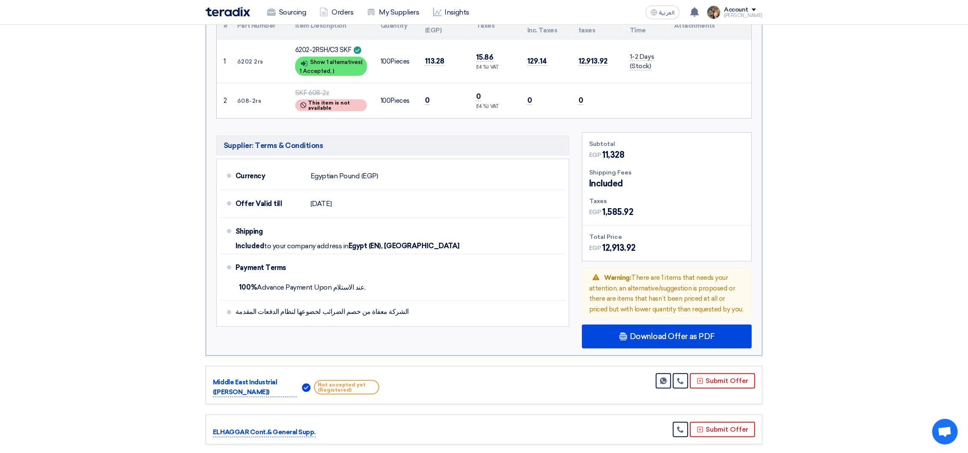
scroll to position [575, 0]
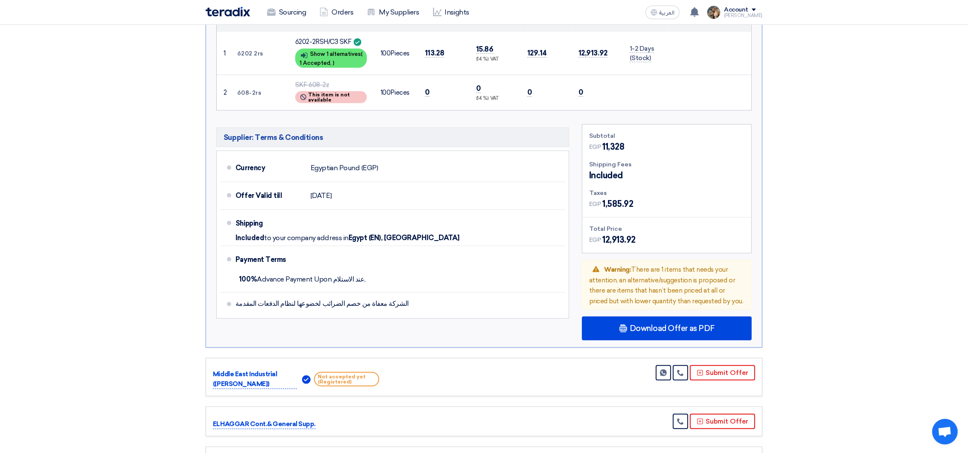
click at [673, 337] on div "× Version 1 (Latest Version) Version 1 (Latest Version) Updated at 2 Sep 2025, …" at bounding box center [484, 156] width 557 height 383
click at [673, 331] on div "Download Offer as PDF" at bounding box center [667, 329] width 170 height 24
click at [666, 371] on div "English" at bounding box center [666, 377] width 169 height 24
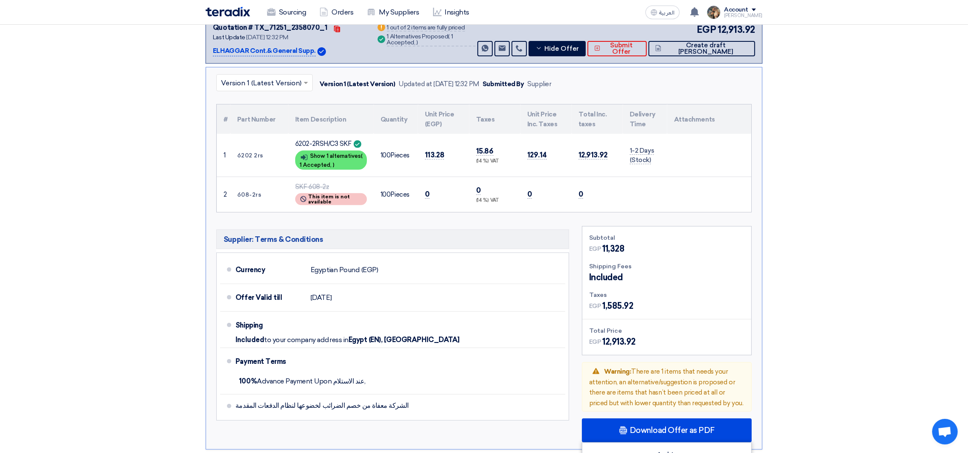
scroll to position [383, 0]
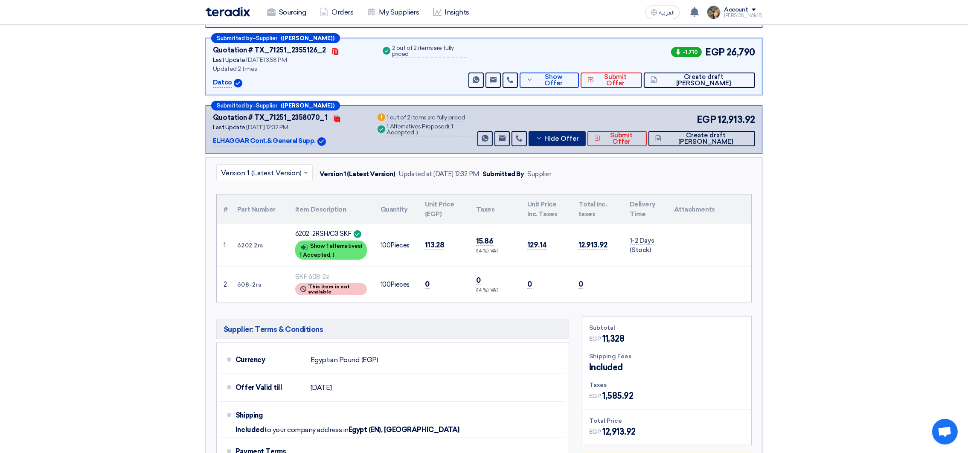
click at [577, 143] on button "Hide Offer" at bounding box center [557, 138] width 57 height 15
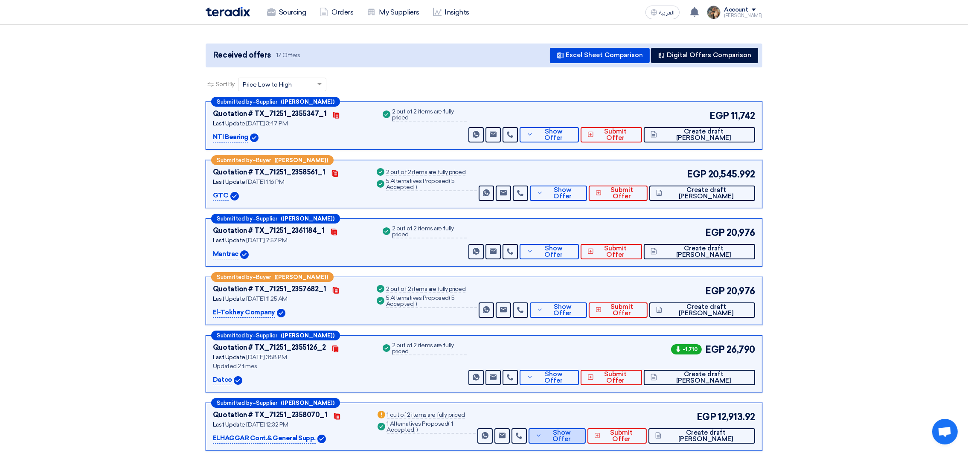
scroll to position [64, 0]
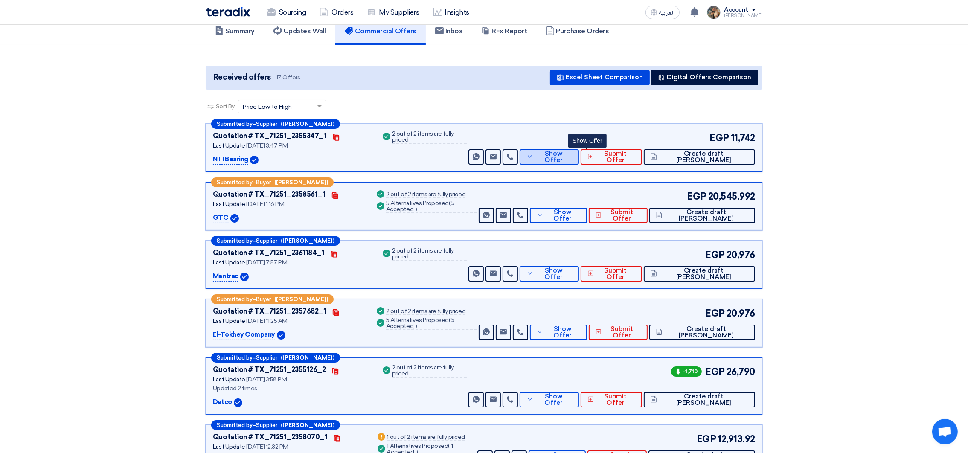
click at [579, 160] on button "Show Offer" at bounding box center [549, 156] width 59 height 15
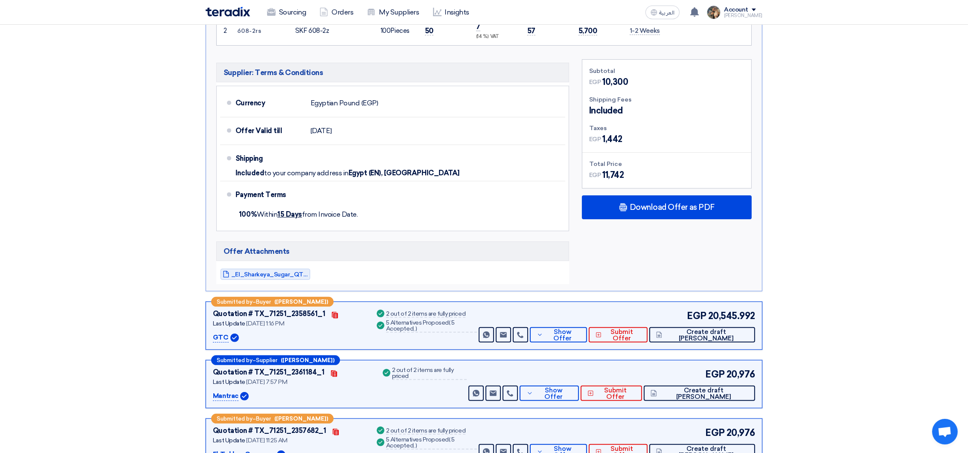
scroll to position [128, 0]
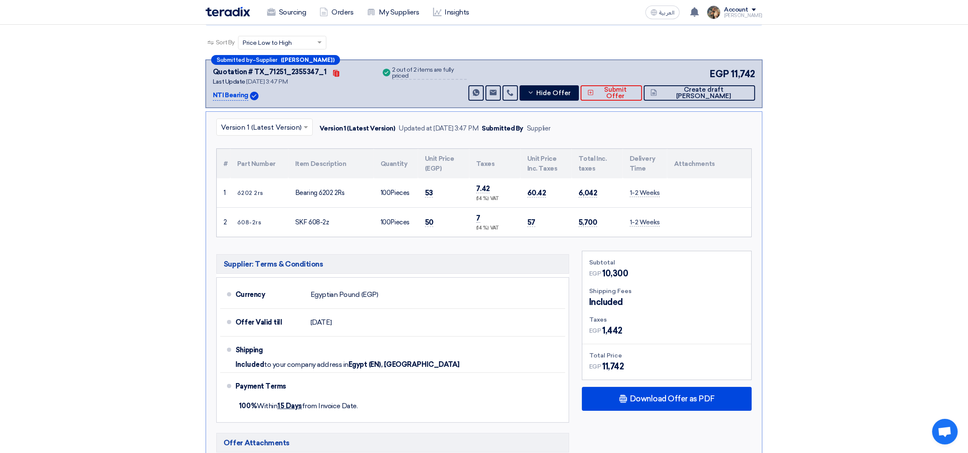
click at [221, 91] on p "NTI Bearing" at bounding box center [230, 95] width 35 height 10
copy div "NTI Bearing"
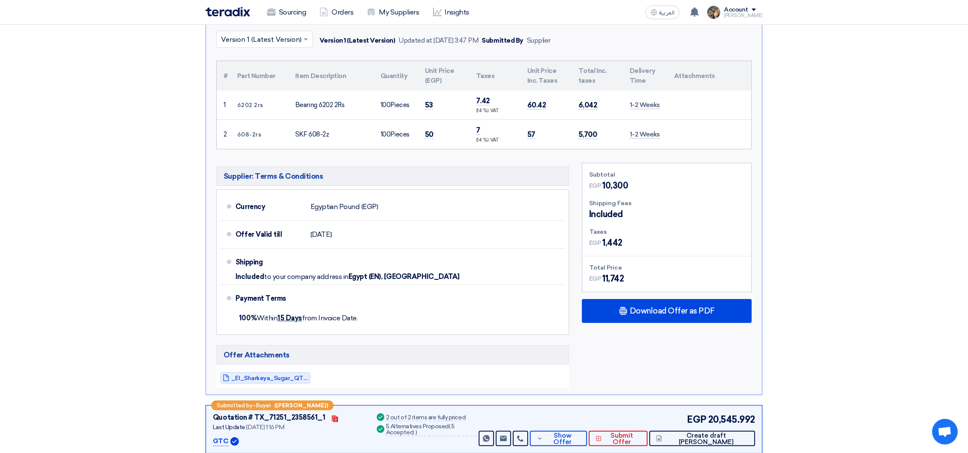
scroll to position [448, 0]
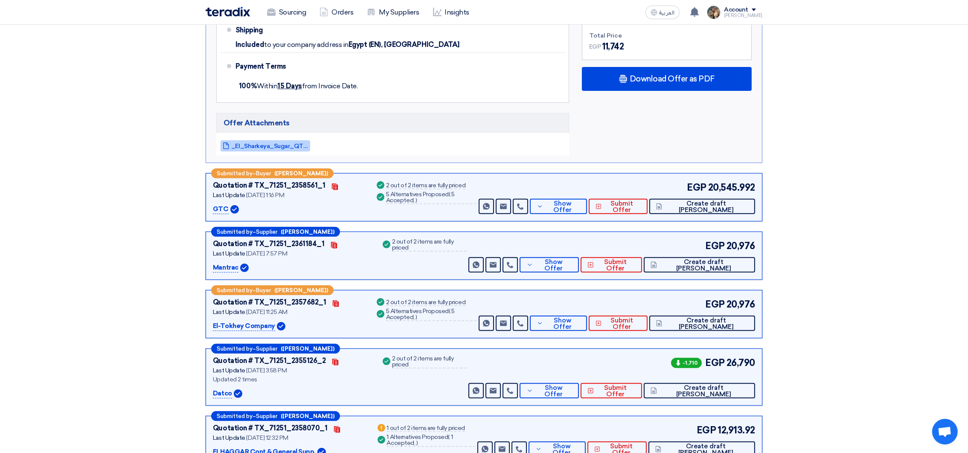
click at [264, 145] on span "_El_Sharkeya_Sugar_QTN__1756730864178.pdf" at bounding box center [269, 146] width 77 height 6
click at [580, 209] on span "Show Offer" at bounding box center [562, 206] width 35 height 13
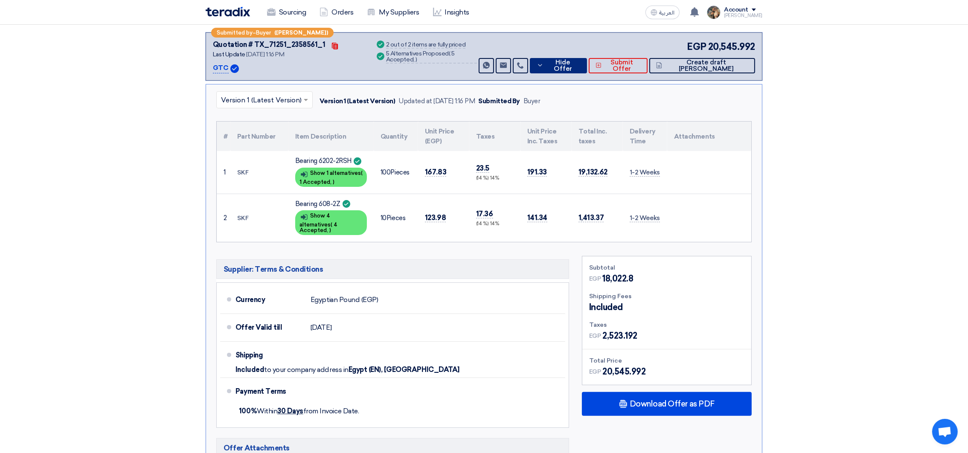
scroll to position [192, 0]
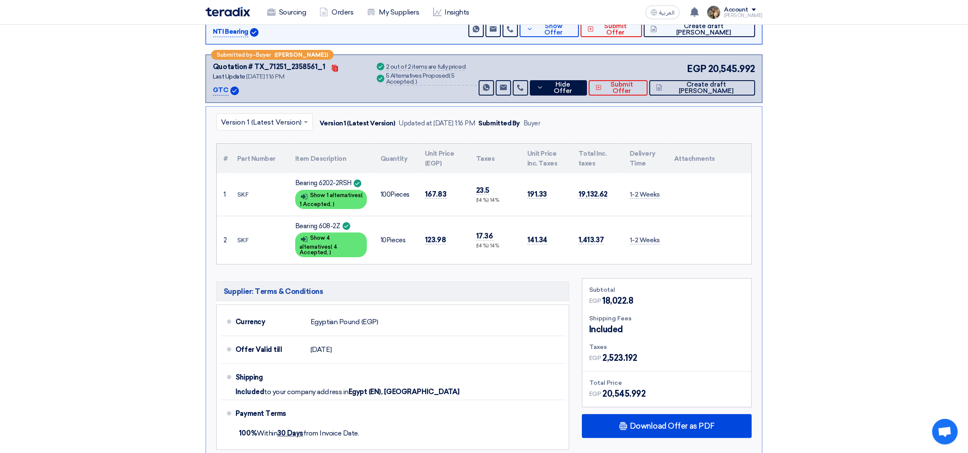
click at [221, 88] on p "GTC" at bounding box center [221, 90] width 16 height 10
copy p "GTC"
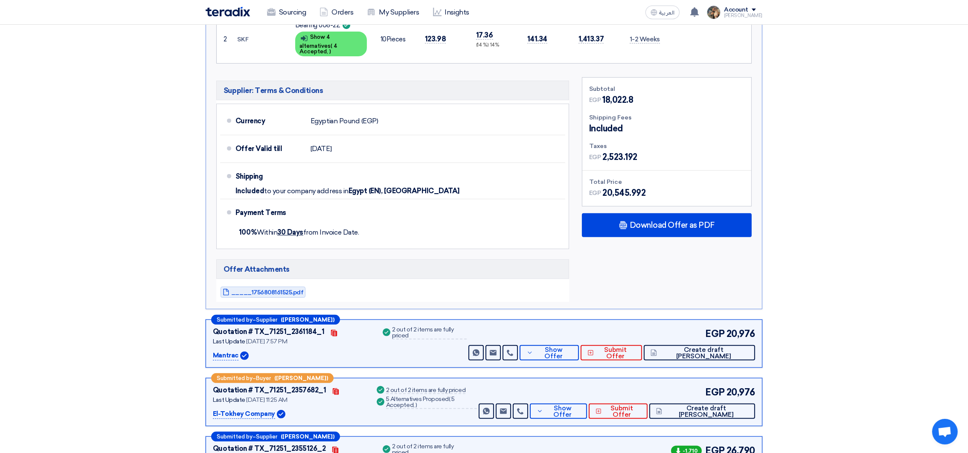
scroll to position [512, 0]
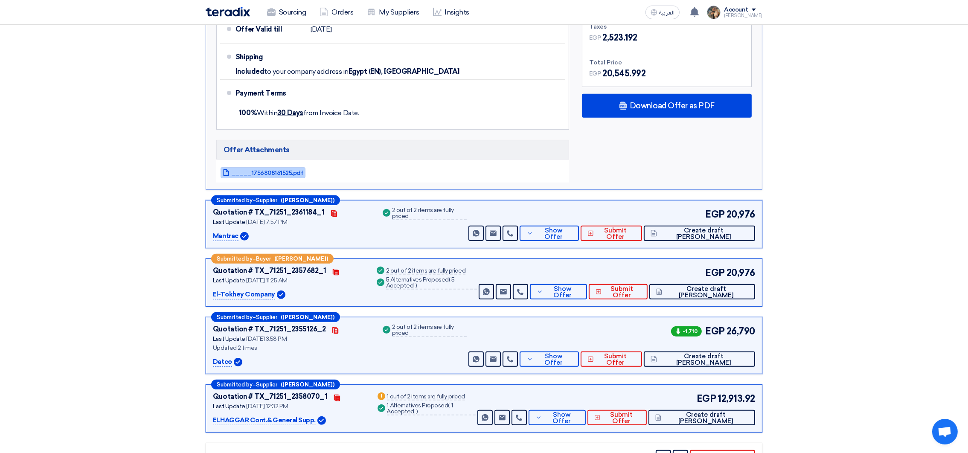
click at [254, 170] on span "_____1756808161525.pdf" at bounding box center [267, 173] width 72 height 6
click at [224, 231] on p "Mantrac" at bounding box center [226, 236] width 26 height 10
copy p "Mantrac"
click at [559, 226] on button "Show Offer" at bounding box center [549, 233] width 59 height 15
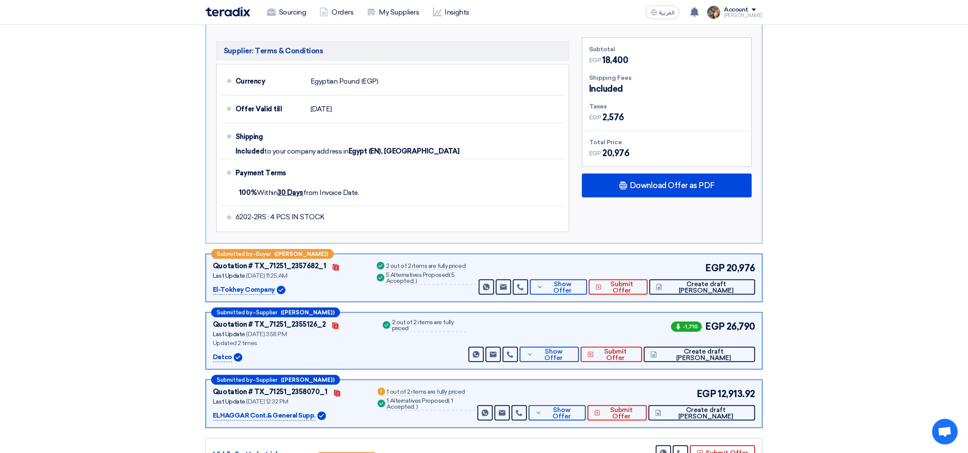
scroll to position [383, 0]
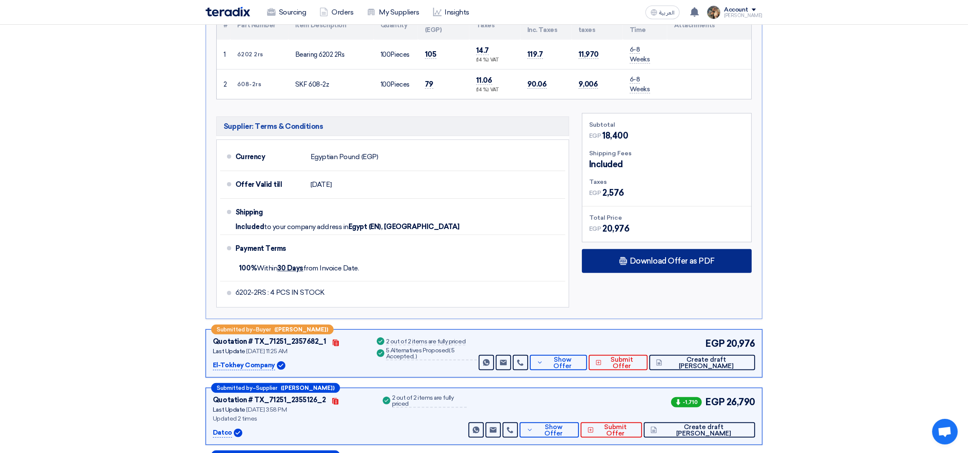
click at [707, 268] on div "Download Offer as PDF" at bounding box center [667, 261] width 170 height 24
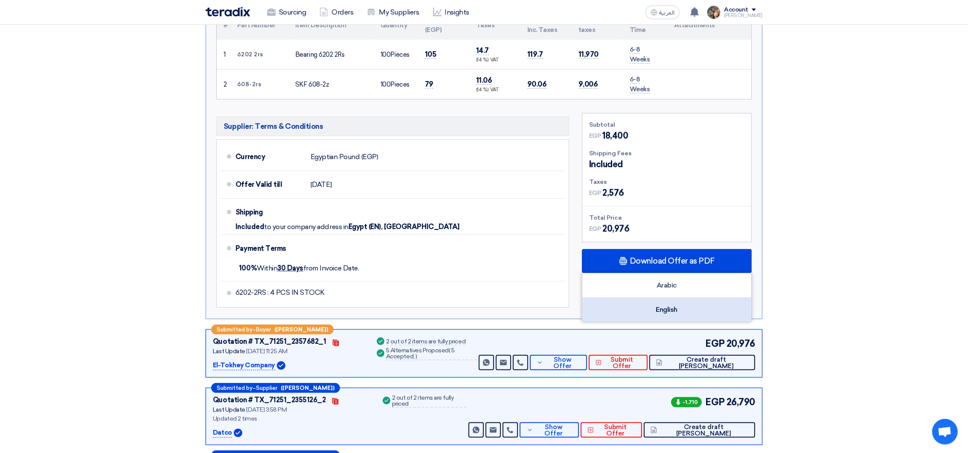
click at [672, 308] on div "English" at bounding box center [666, 310] width 169 height 24
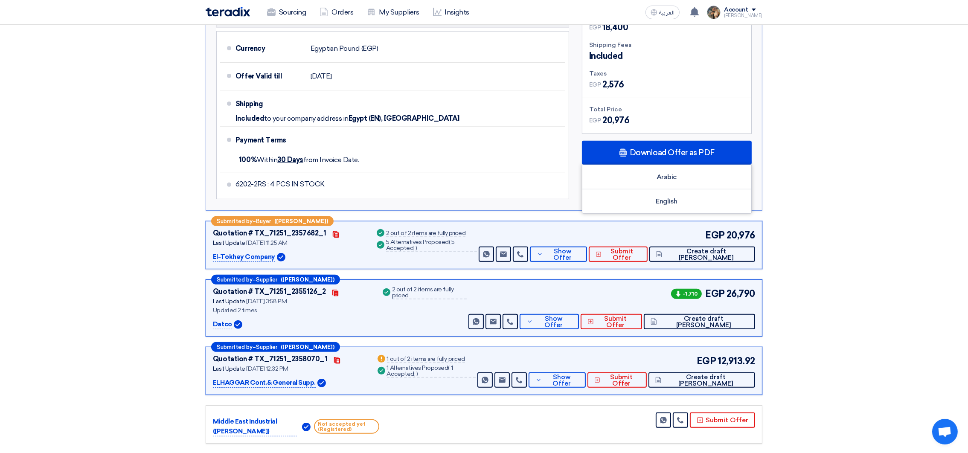
scroll to position [512, 0]
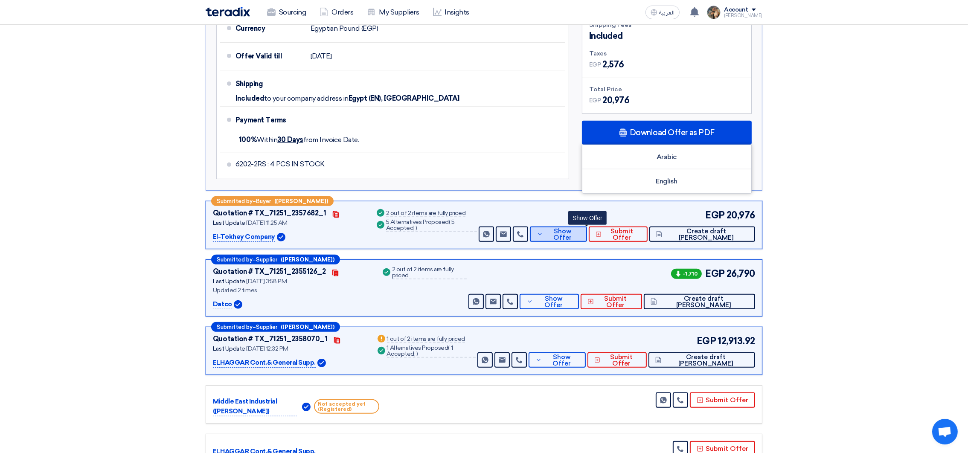
click at [580, 237] on span "Show Offer" at bounding box center [562, 234] width 35 height 13
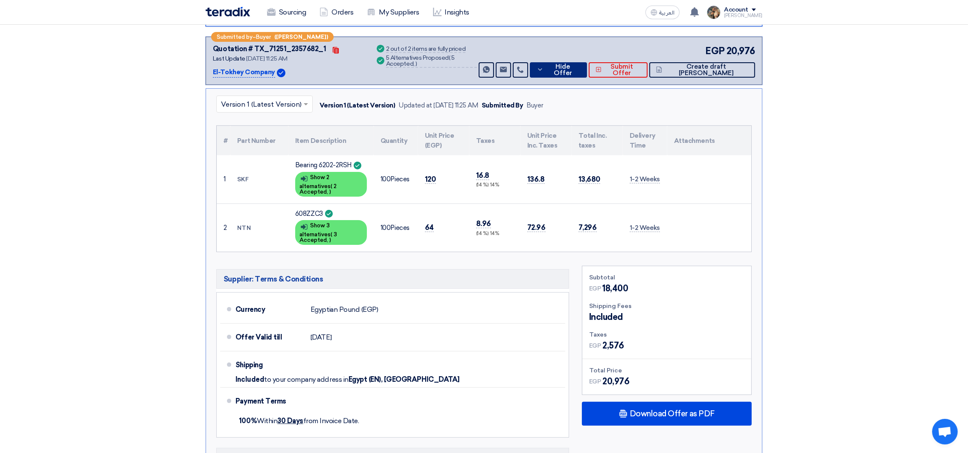
scroll to position [256, 0]
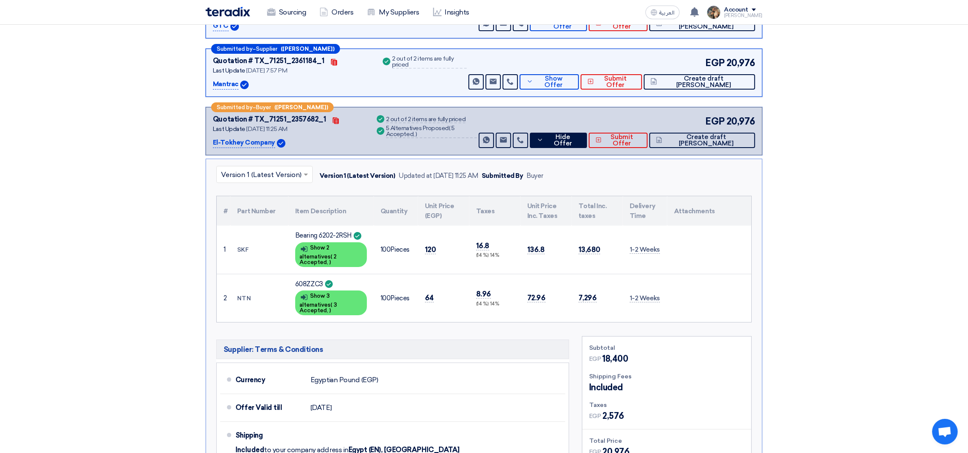
click at [226, 139] on p "El-Tokhey Company" at bounding box center [244, 143] width 62 height 10
copy div "El-Tokhey Company"
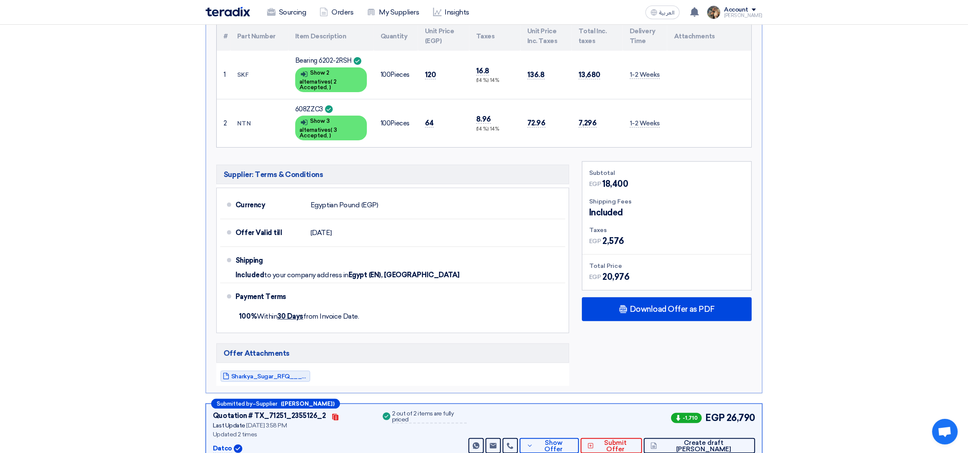
scroll to position [512, 0]
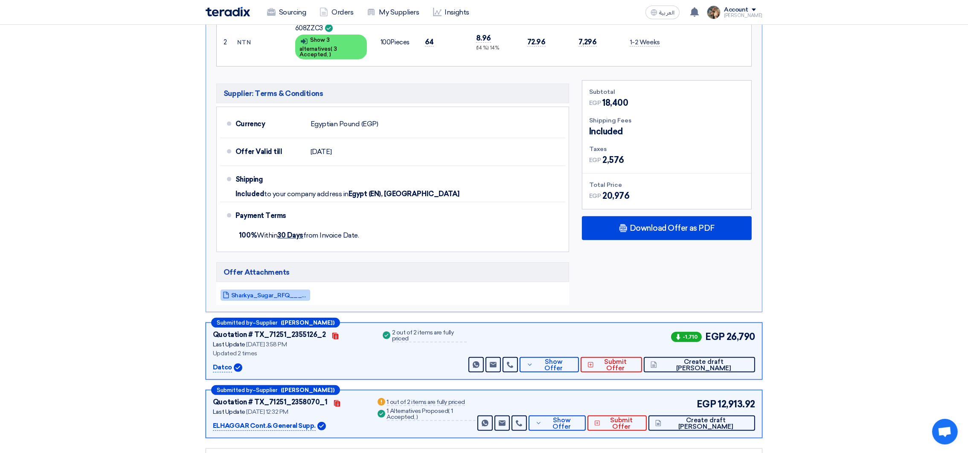
click at [268, 292] on span "Sharkya_Sugar_RFQ____Sep__1756801520375.pdf" at bounding box center [269, 295] width 77 height 6
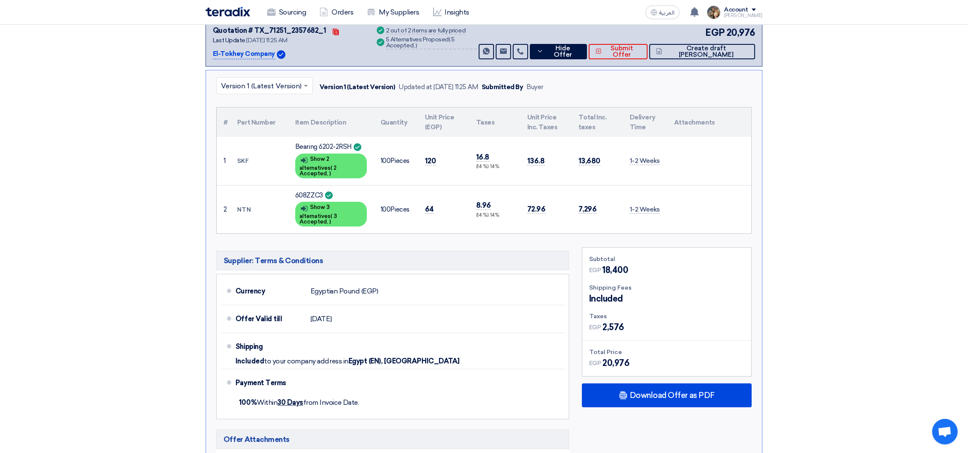
scroll to position [256, 0]
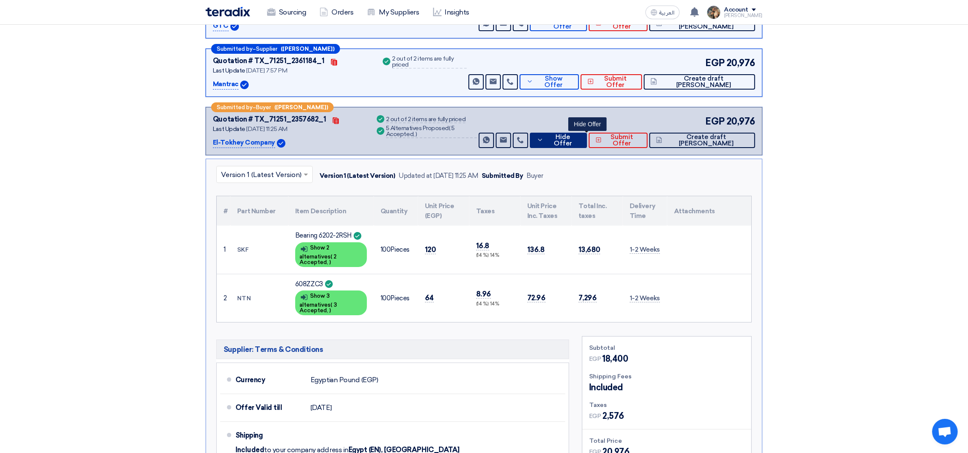
click at [587, 147] on button "Hide Offer" at bounding box center [558, 140] width 57 height 15
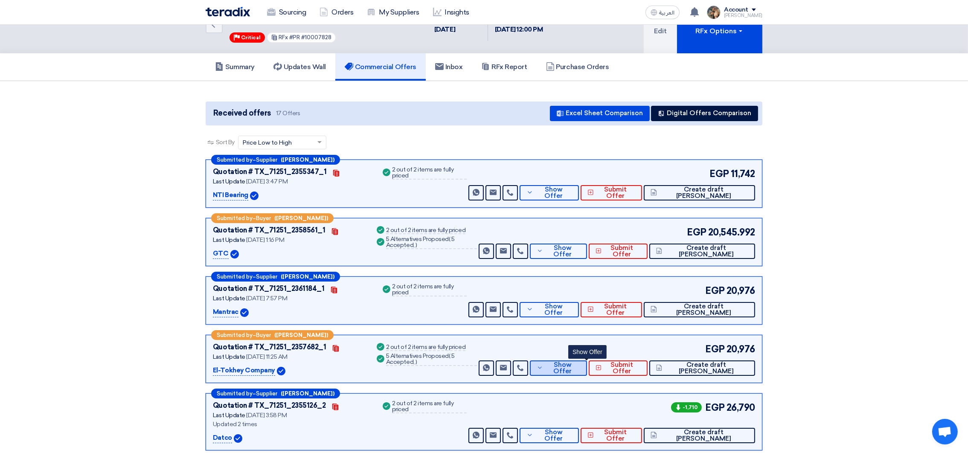
scroll to position [0, 0]
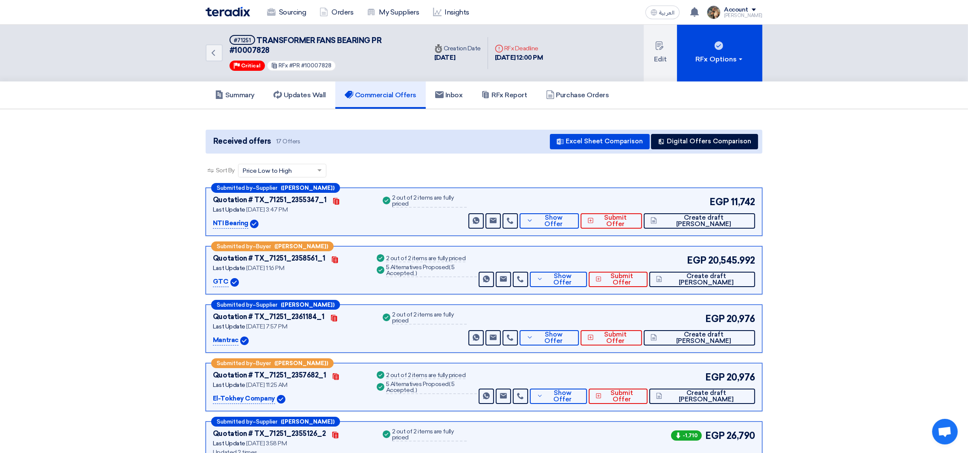
click at [246, 48] on span "TRANSFORMER FANS BEARING PR #10007828" at bounding box center [305, 45] width 152 height 19
copy span "10007828"
click at [580, 137] on button "Excel Sheet Comparison" at bounding box center [600, 141] width 100 height 15
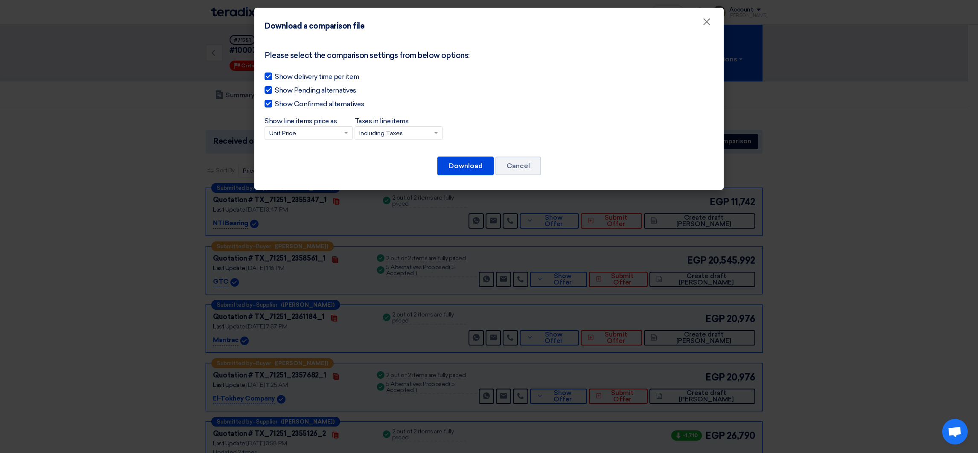
click at [416, 139] on div "Please select the comparison settings from below options: Show delivery time pe…" at bounding box center [488, 96] width 449 height 106
click at [417, 137] on input "Taxes in line items × Including Taxes" at bounding box center [394, 134] width 70 height 14
click at [388, 165] on span "Excluding Taxes" at bounding box center [381, 163] width 45 height 7
click at [388, 141] on input "Taxes in line items × Including Taxes Including Taxes Excluding Taxes" at bounding box center [394, 134] width 70 height 14
click at [478, 161] on button "Download" at bounding box center [465, 166] width 56 height 19
